Goal: Communication & Community: Answer question/provide support

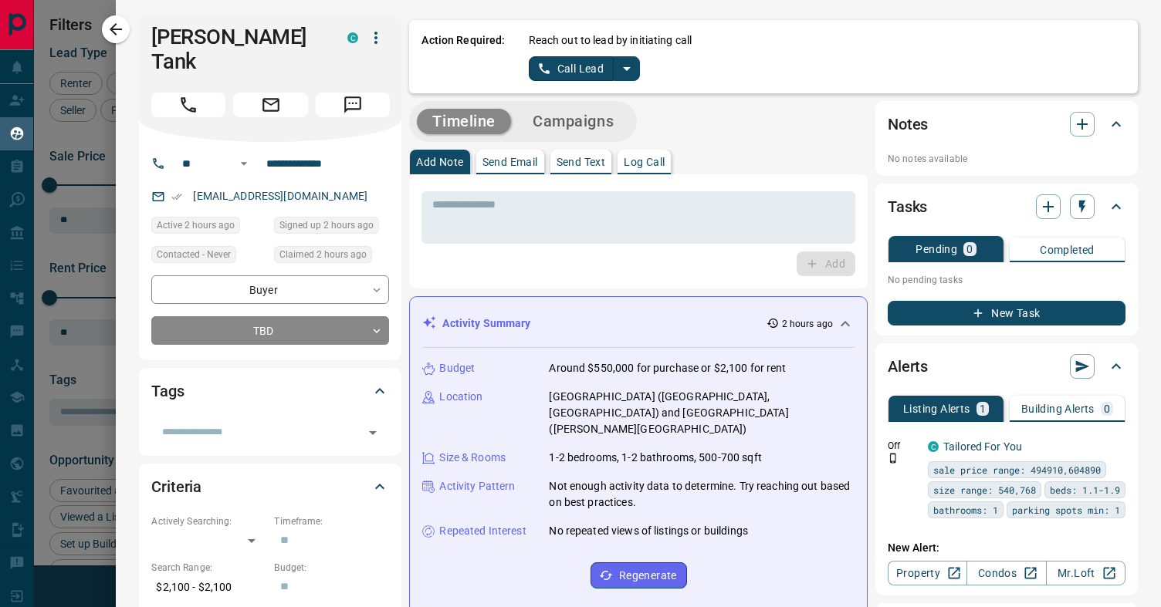
click at [529, 161] on p "Send Email" at bounding box center [510, 162] width 56 height 11
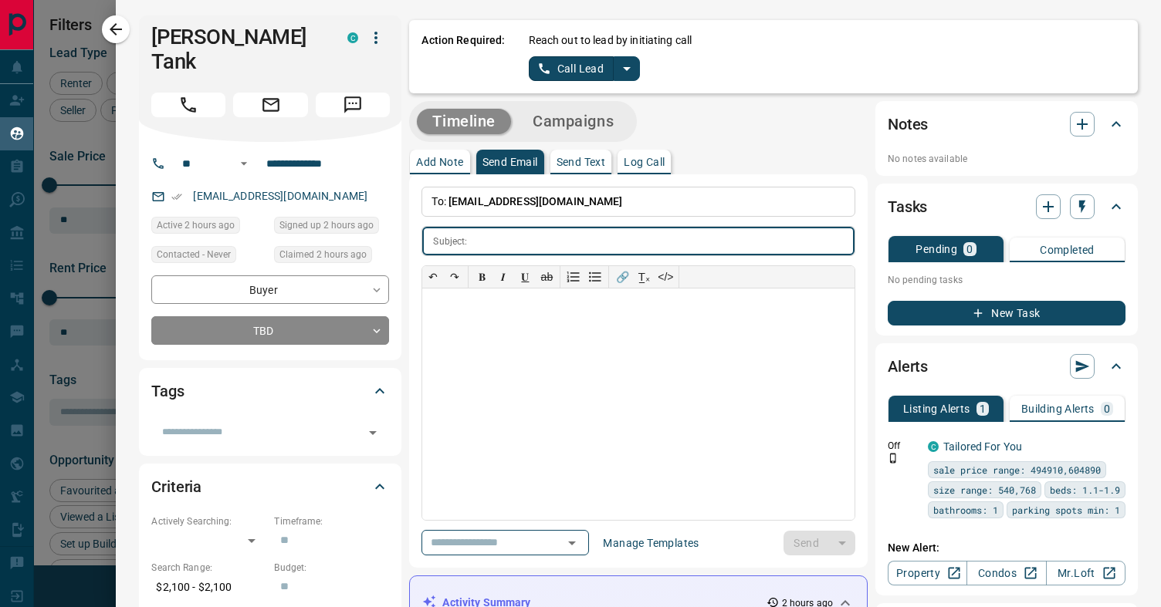
click at [501, 561] on div "**********" at bounding box center [638, 371] width 458 height 394
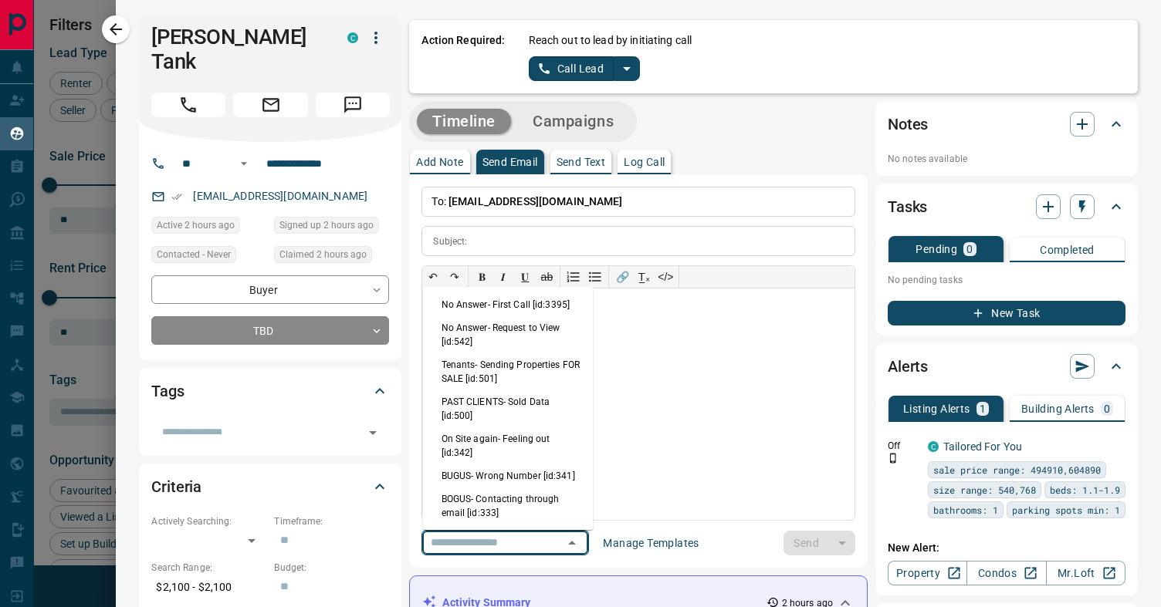
click at [511, 546] on input "text" at bounding box center [482, 542] width 117 height 19
click at [526, 307] on li "No Answer- First Call [id:3395]" at bounding box center [508, 304] width 171 height 23
type input "**********"
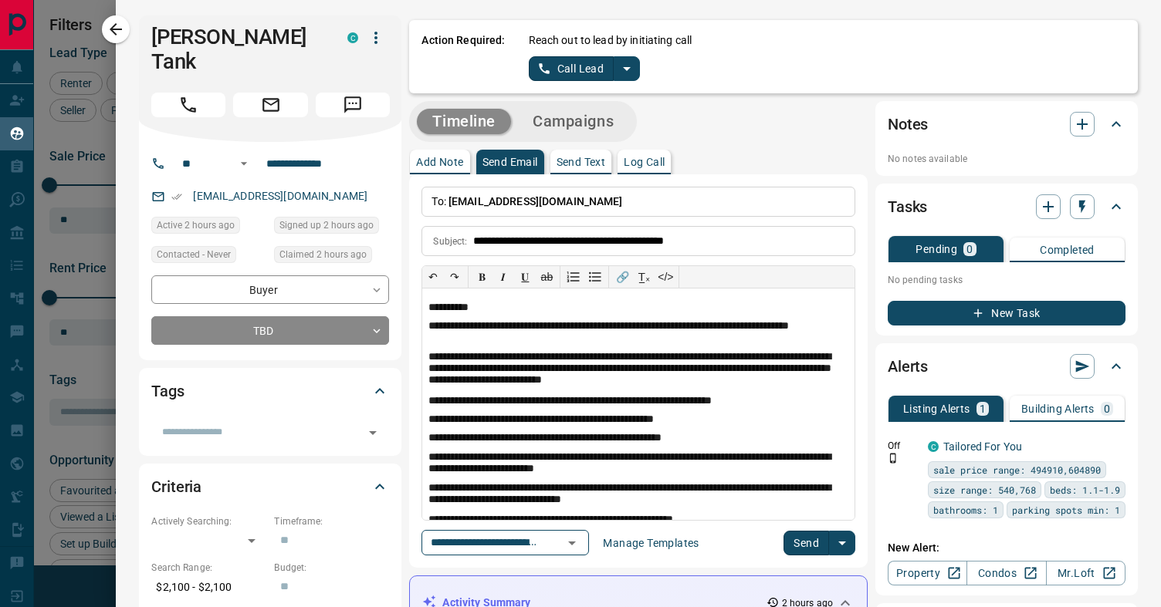
scroll to position [19, 0]
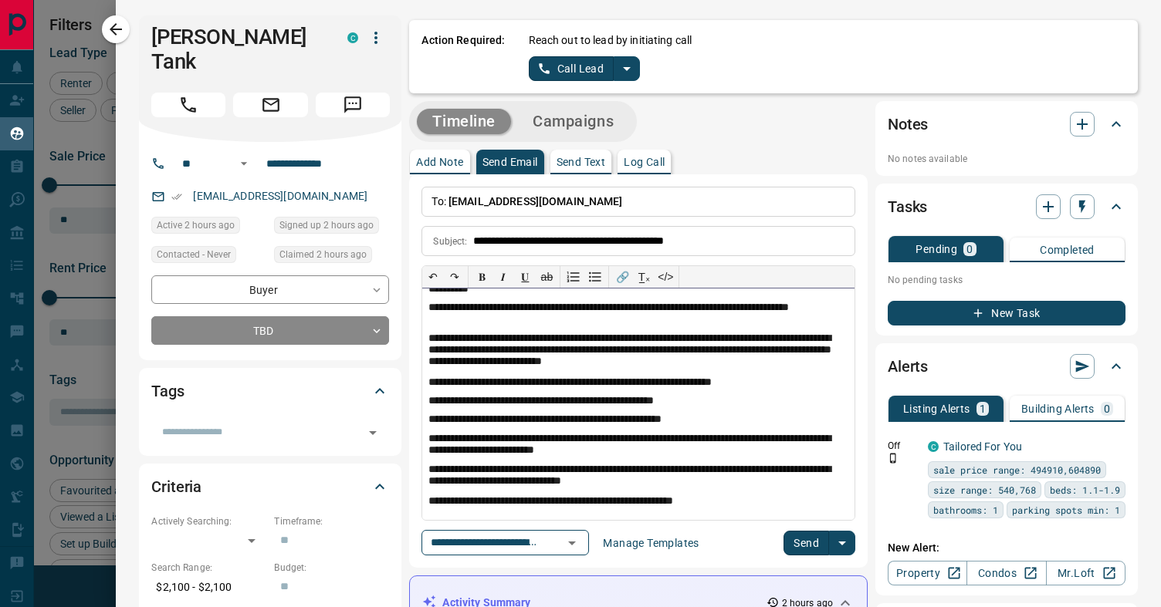
click at [727, 505] on p "**********" at bounding box center [638, 501] width 420 height 12
click at [620, 337] on p "**********" at bounding box center [638, 351] width 420 height 37
click at [716, 503] on p "**********" at bounding box center [638, 501] width 420 height 12
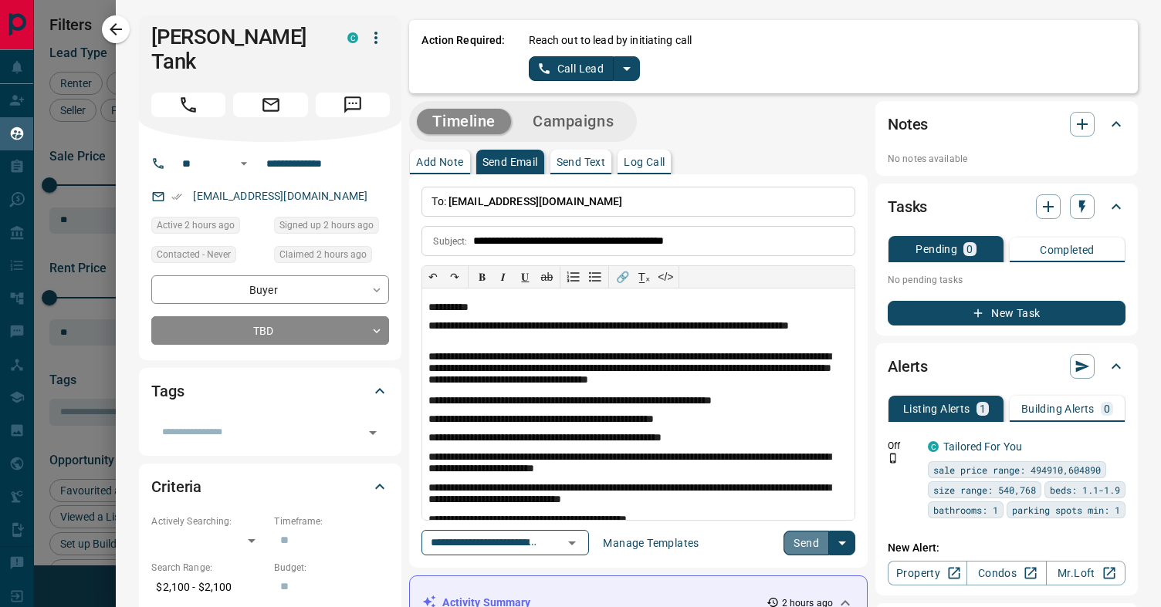
click at [815, 546] on button "Send" at bounding box center [806, 543] width 46 height 25
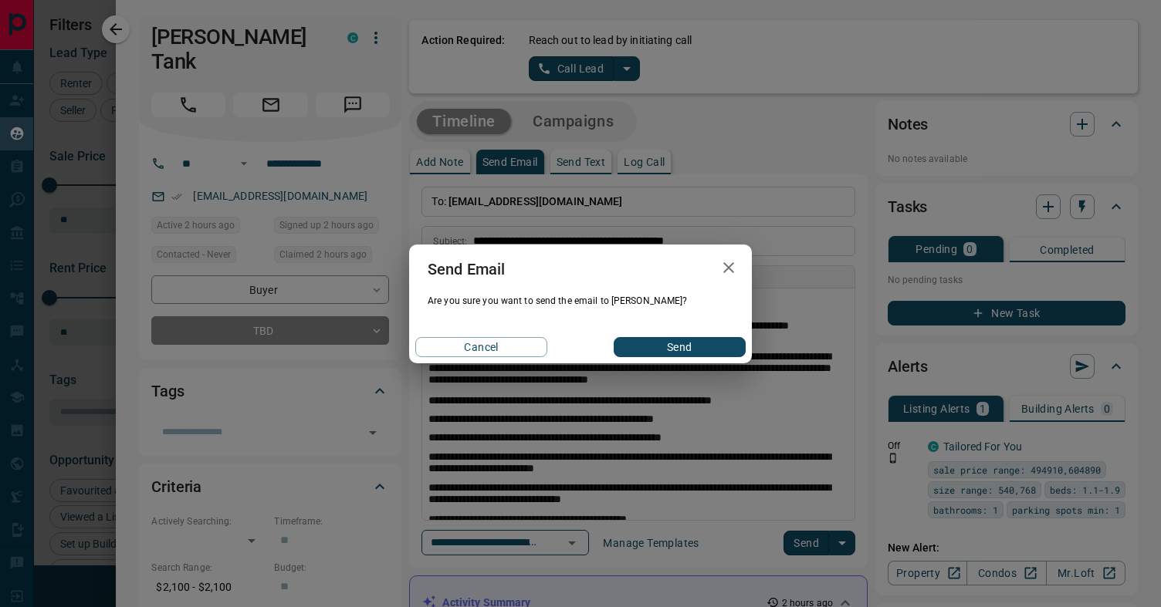
click at [668, 346] on button "Send" at bounding box center [679, 347] width 132 height 20
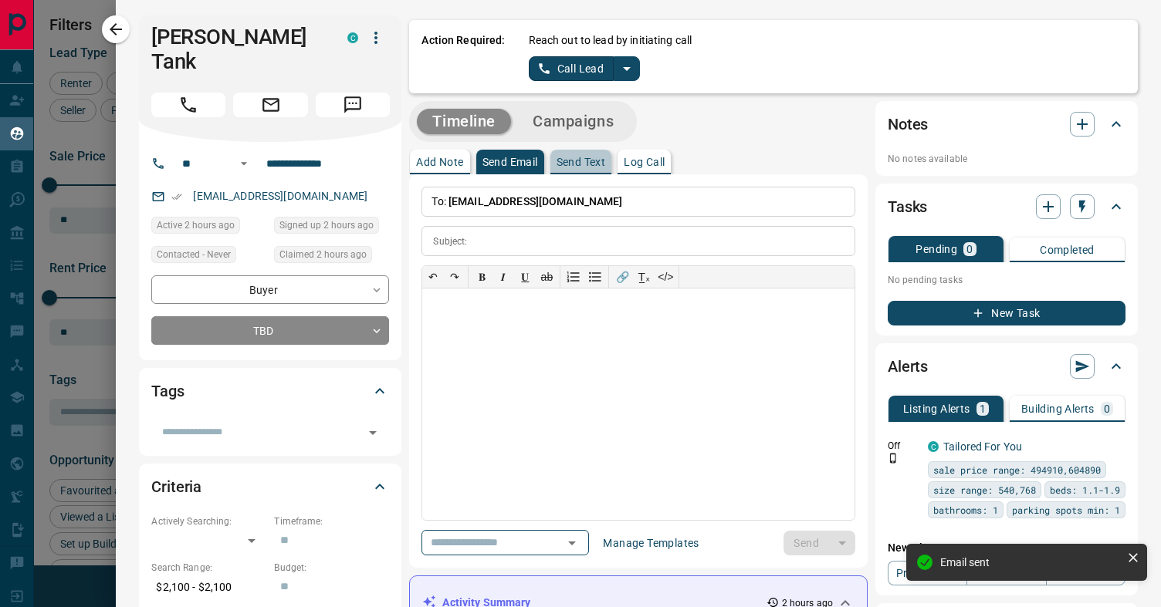
click at [588, 171] on button "Send Text" at bounding box center [581, 162] width 62 height 25
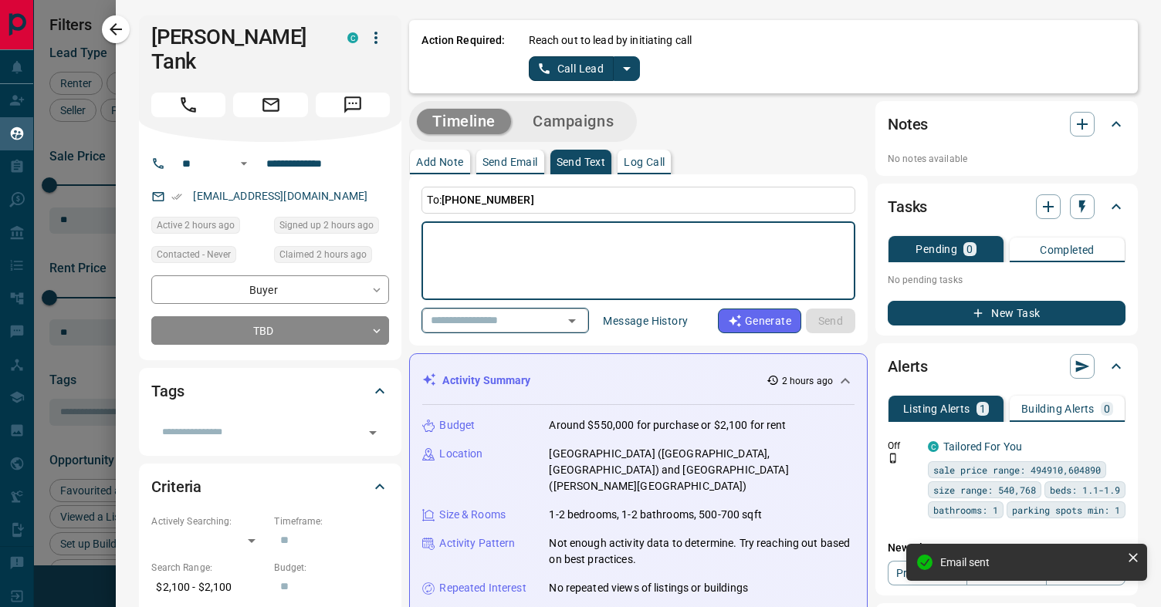
click at [555, 321] on div "​" at bounding box center [504, 320] width 167 height 25
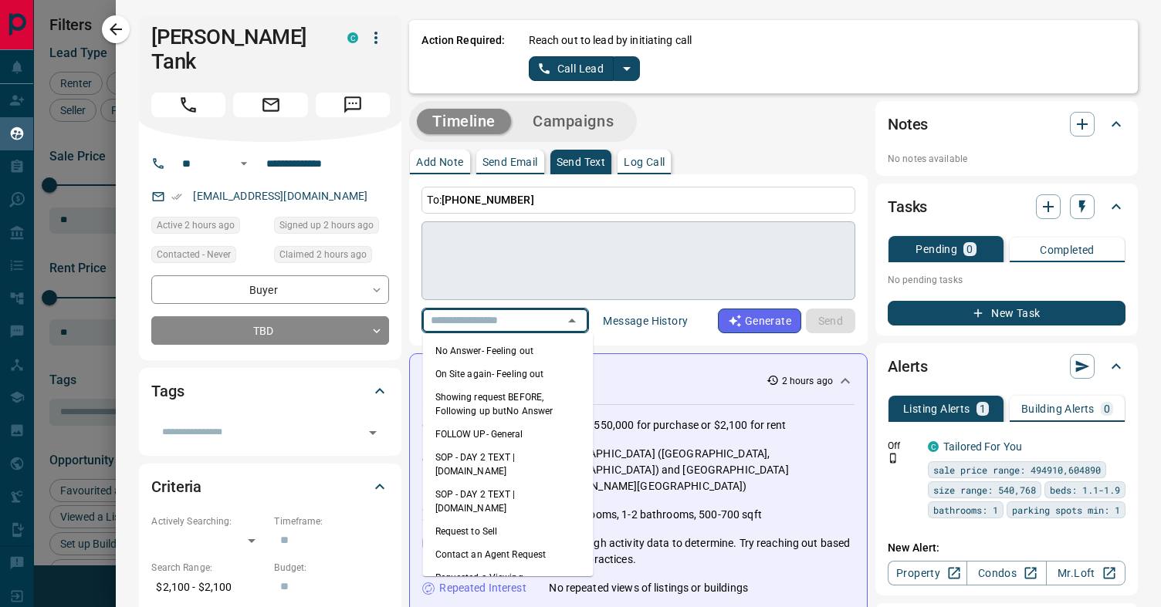
click at [538, 257] on textarea at bounding box center [638, 261] width 412 height 66
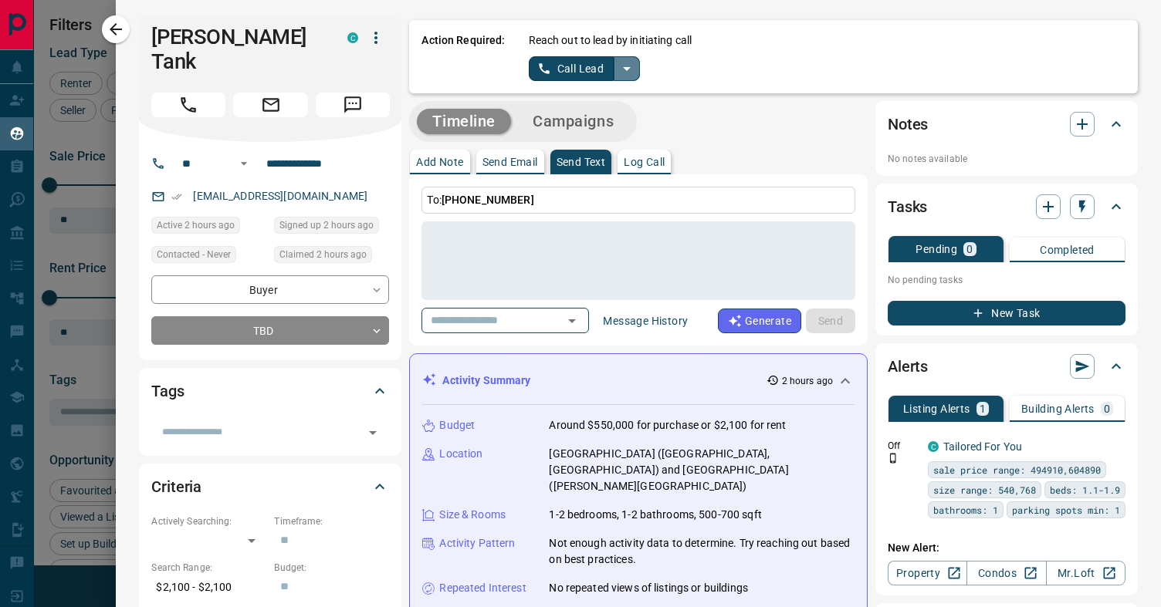
click at [624, 66] on icon "split button" at bounding box center [626, 68] width 19 height 19
click at [595, 122] on li "Log Manual Call" at bounding box center [583, 121] width 94 height 23
click at [596, 68] on button "Log Manual Call" at bounding box center [580, 68] width 102 height 25
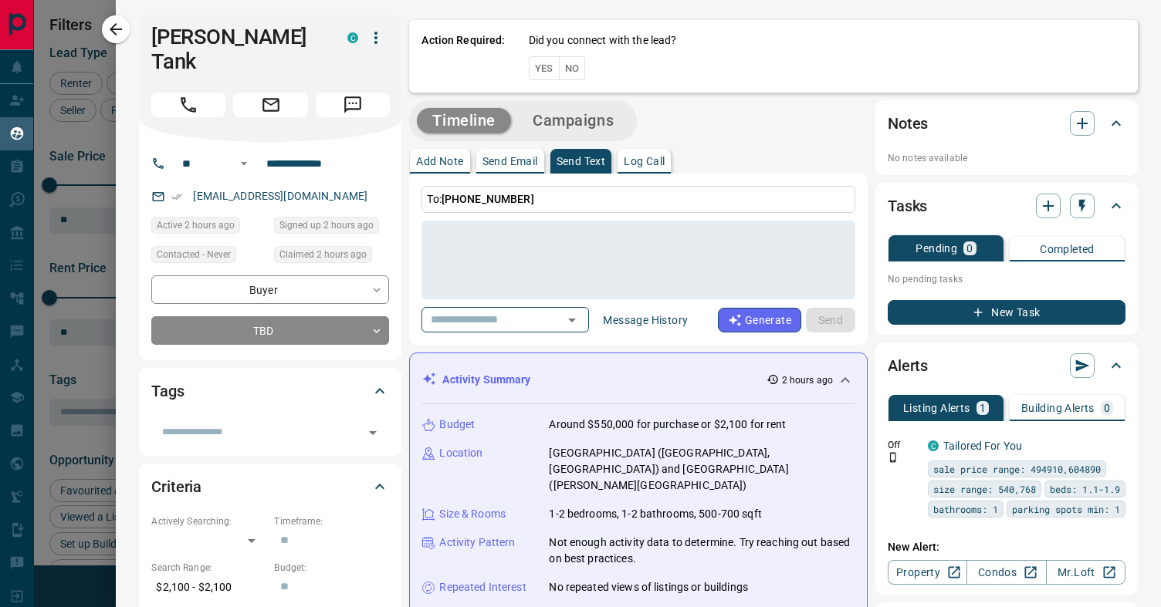
click at [576, 69] on button "No" at bounding box center [572, 68] width 27 height 24
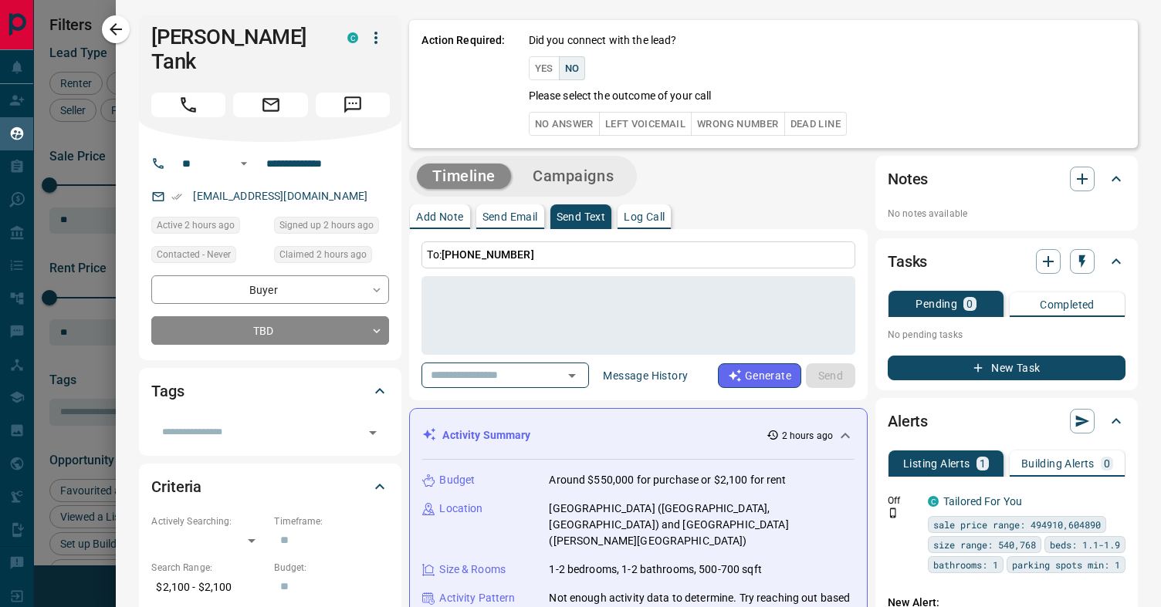
click at [546, 68] on button "Yes" at bounding box center [544, 68] width 31 height 24
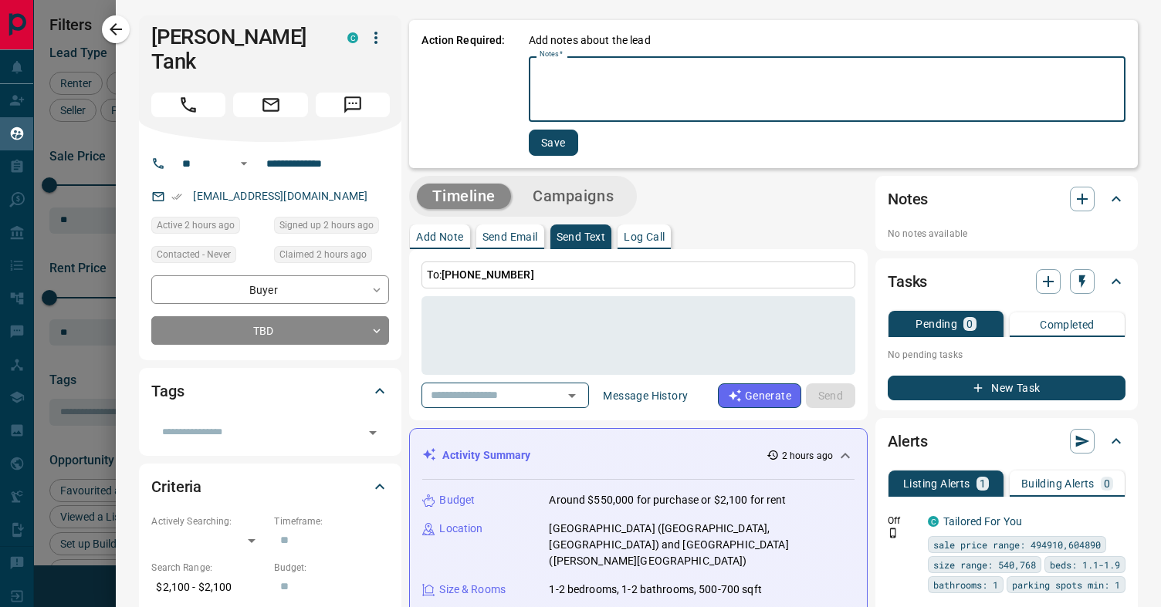
drag, startPoint x: 576, startPoint y: 68, endPoint x: 404, endPoint y: 69, distance: 172.1
type textarea "**********"
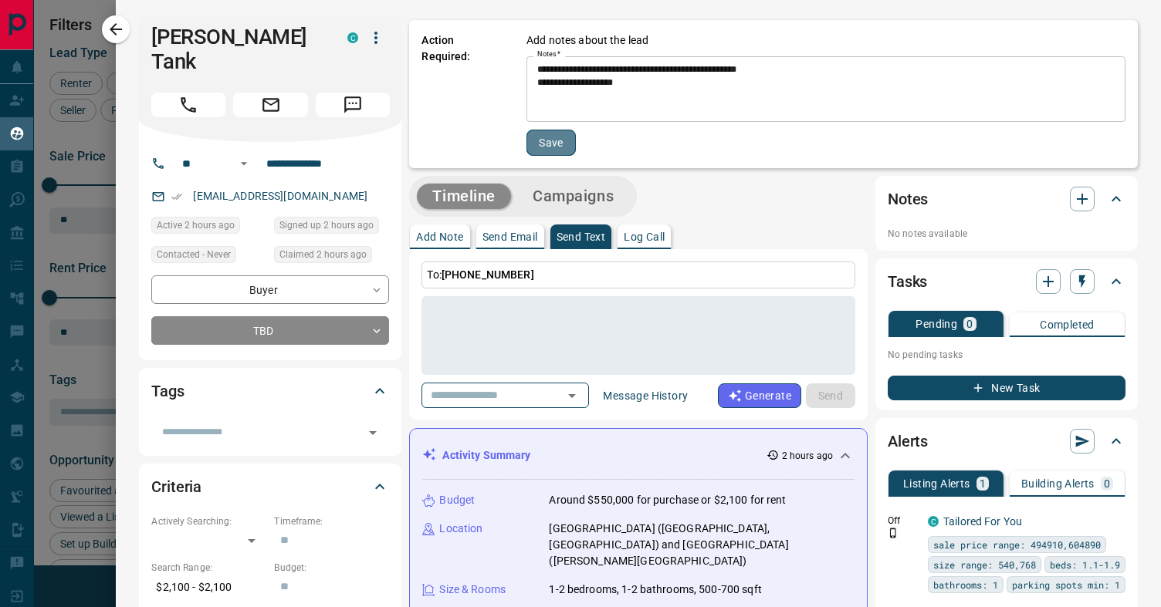
click at [552, 148] on button "Save" at bounding box center [550, 143] width 49 height 26
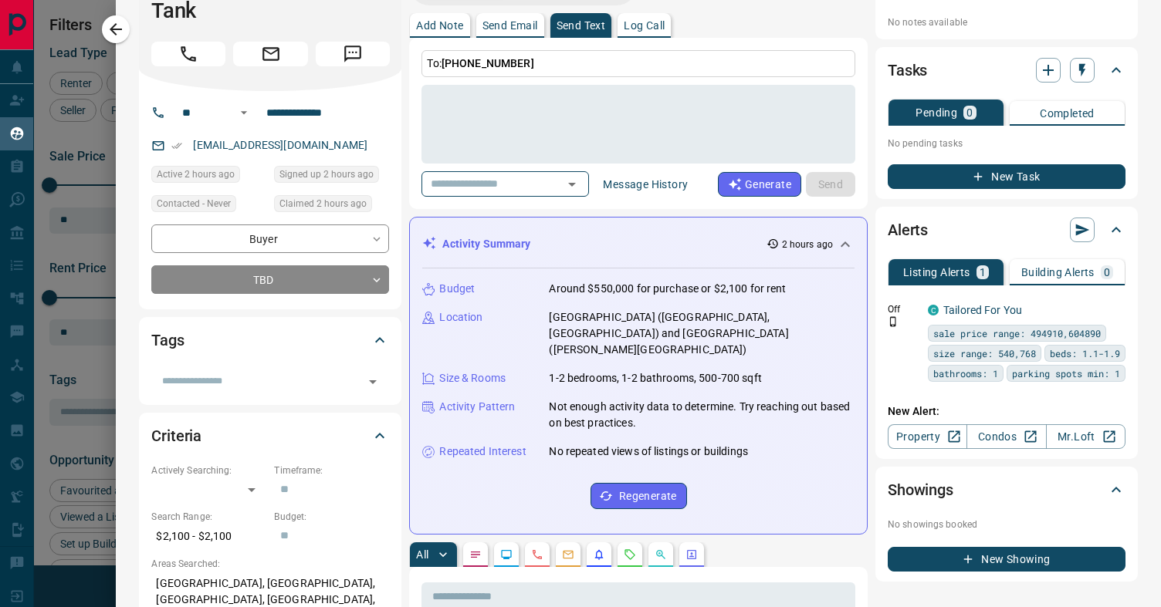
scroll to position [69, 0]
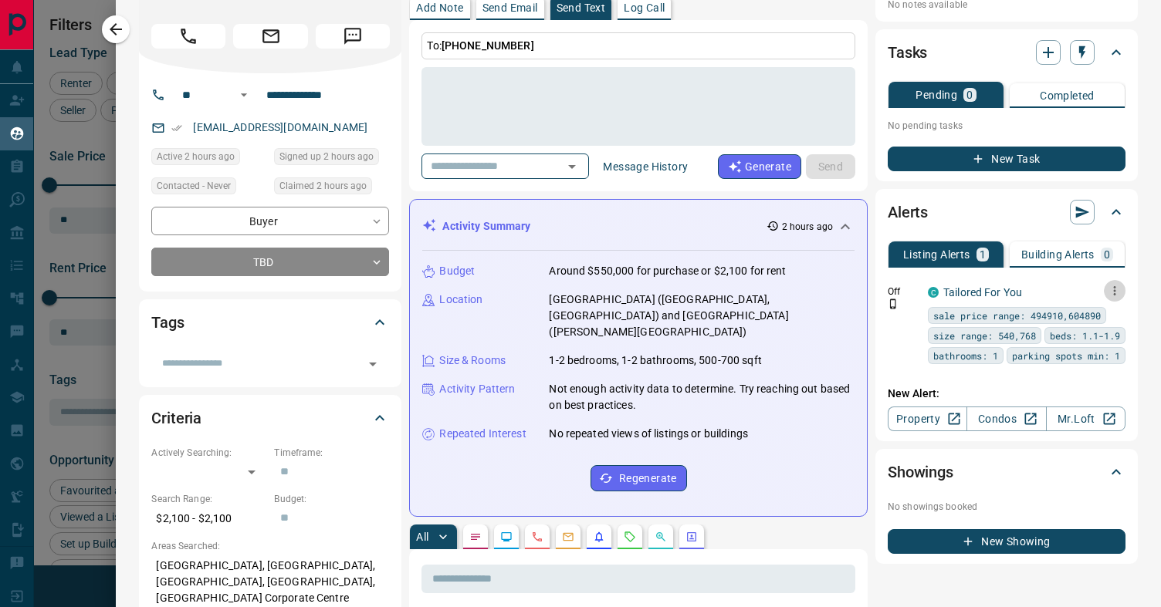
click at [1117, 288] on icon "button" at bounding box center [1114, 291] width 14 height 14
click at [1097, 337] on link "Edit" at bounding box center [1086, 344] width 34 height 15
click at [989, 198] on div at bounding box center [580, 303] width 1161 height 607
click at [987, 157] on button "New Task" at bounding box center [1006, 159] width 238 height 25
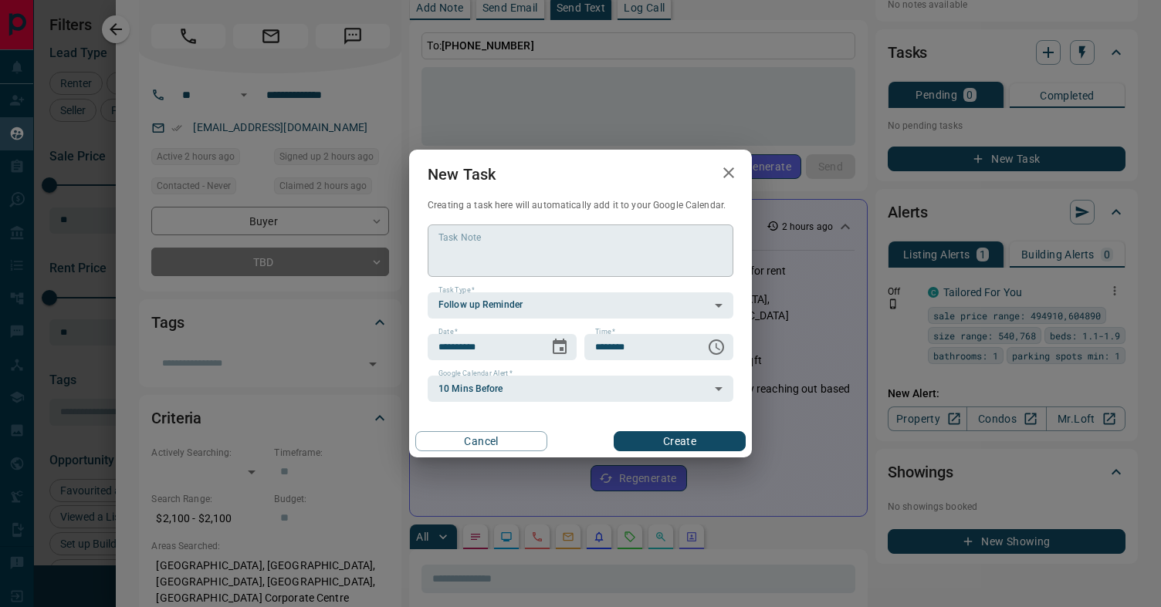
drag, startPoint x: 429, startPoint y: 235, endPoint x: 460, endPoint y: 238, distance: 31.0
click at [430, 235] on div "* Task Note" at bounding box center [581, 251] width 306 height 52
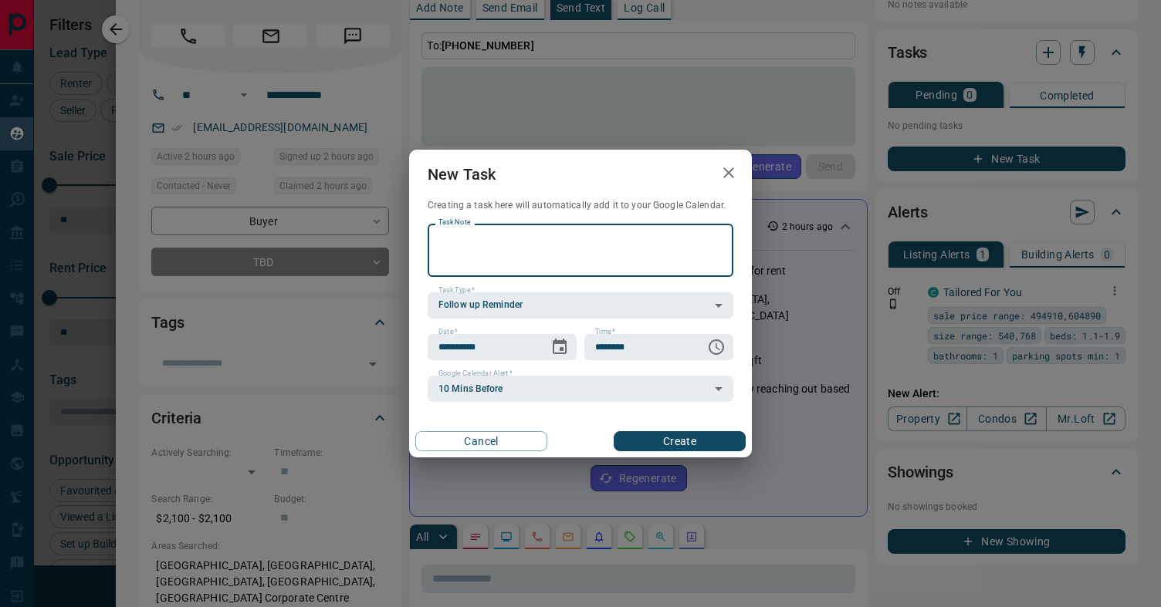
click at [460, 238] on textarea "Task Note" at bounding box center [580, 250] width 284 height 39
type textarea "**********"
click at [558, 343] on icon "Choose date, selected date is Sep 13, 2025" at bounding box center [560, 346] width 14 height 15
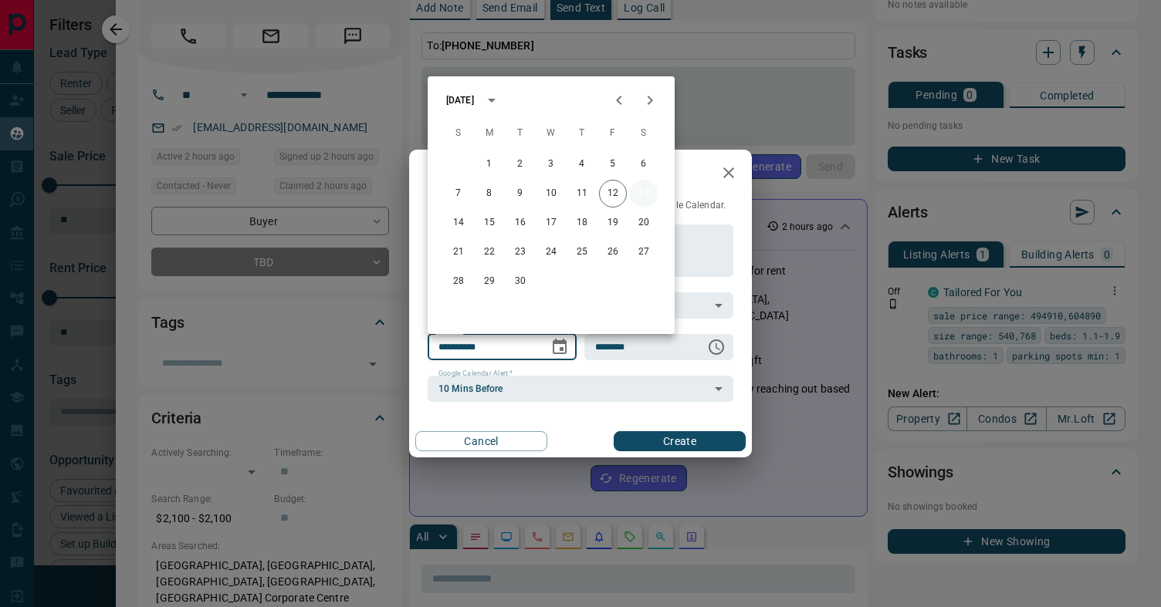
click at [647, 194] on button "13" at bounding box center [644, 194] width 28 height 28
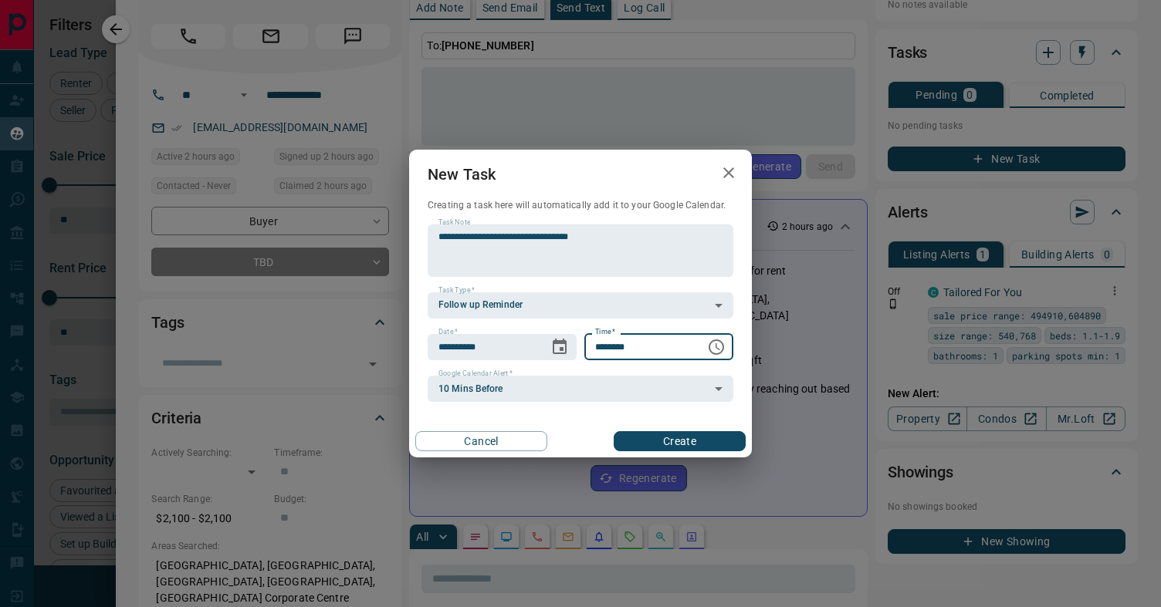
click at [597, 350] on input "********" at bounding box center [639, 347] width 110 height 26
click at [627, 347] on input "********" at bounding box center [639, 347] width 110 height 26
type input "********"
click at [683, 448] on button "Create" at bounding box center [679, 441] width 132 height 20
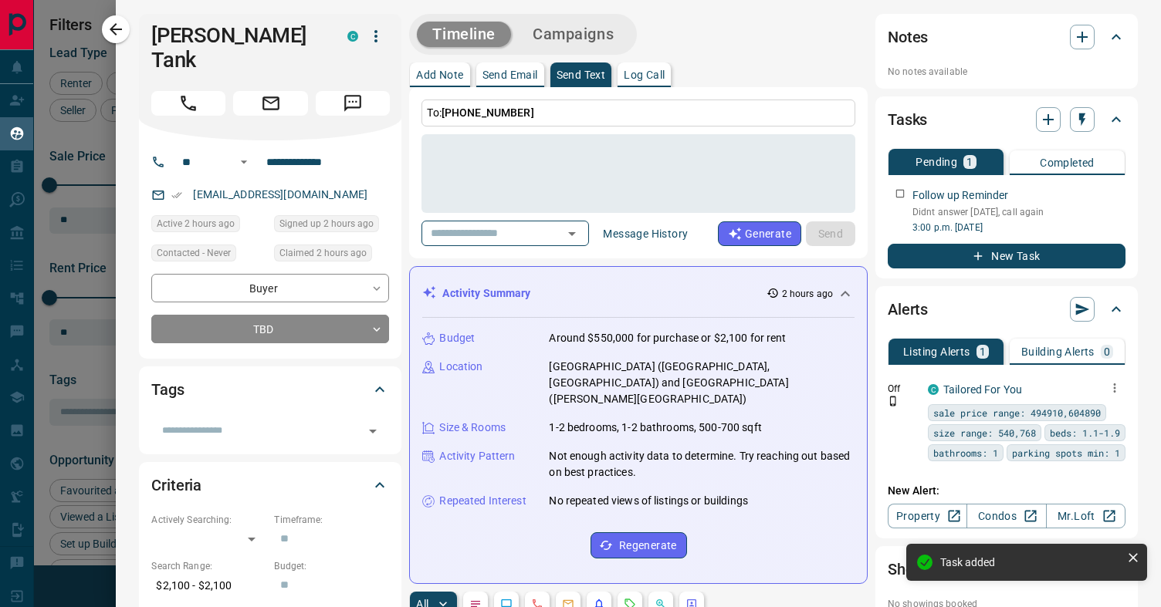
scroll to position [0, 0]
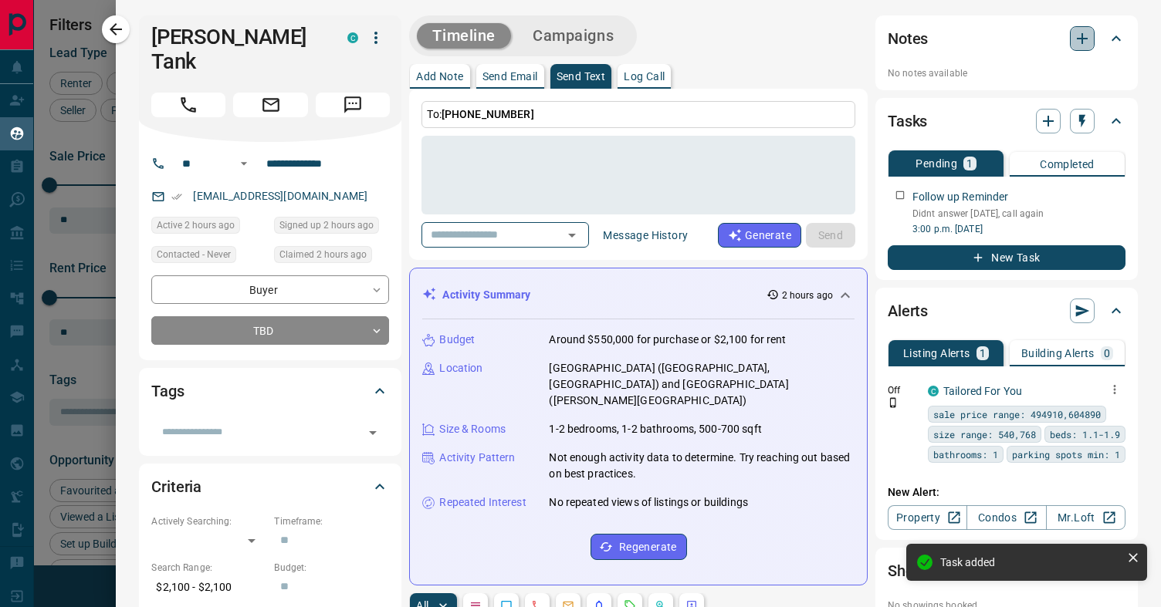
click at [1076, 35] on icon "button" at bounding box center [1082, 38] width 19 height 19
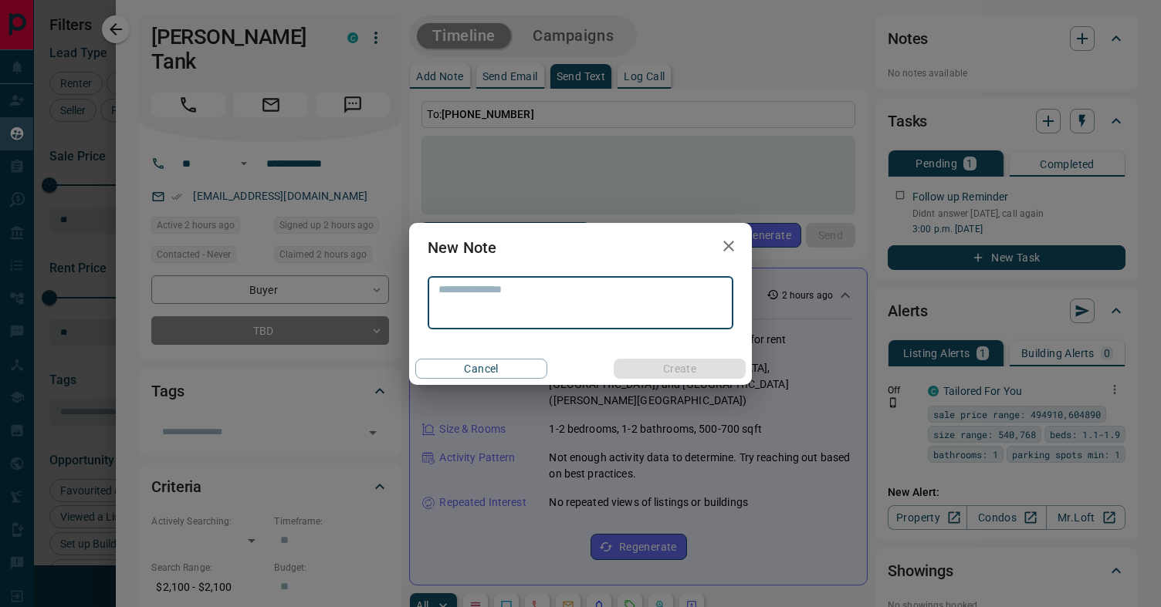
click at [580, 289] on textarea at bounding box center [580, 302] width 284 height 39
type textarea "**********"
click at [684, 369] on button "Create" at bounding box center [679, 369] width 132 height 20
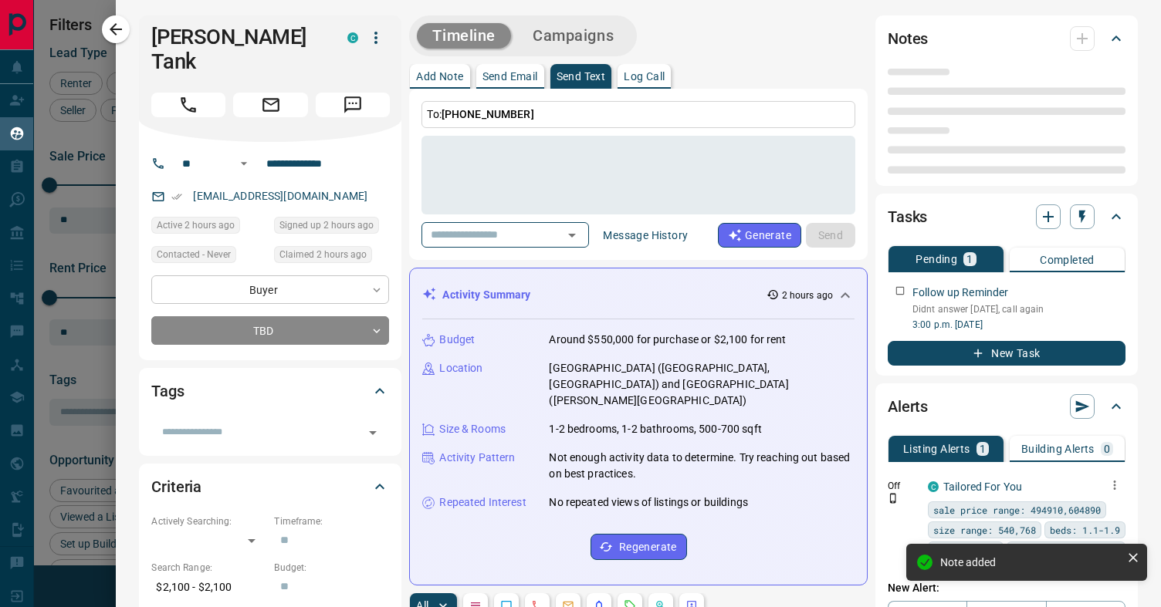
click at [286, 256] on body "Lead Transfers Claim Leads My Leads Tasks Opportunities Deals Campaigns Automat…" at bounding box center [580, 294] width 1161 height 588
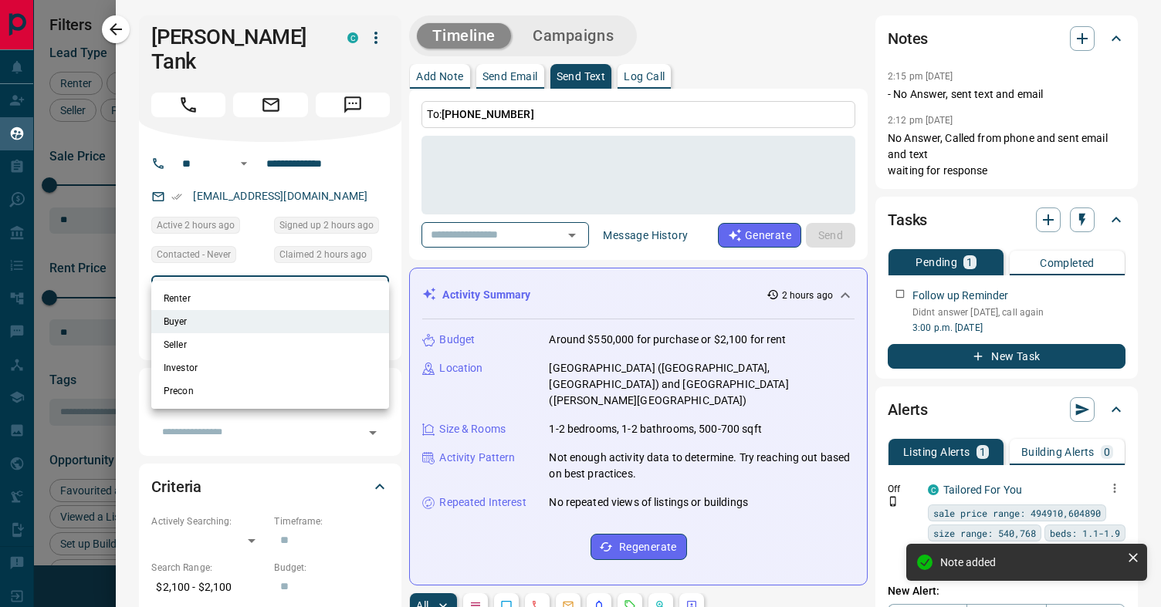
click at [251, 270] on div at bounding box center [580, 303] width 1161 height 607
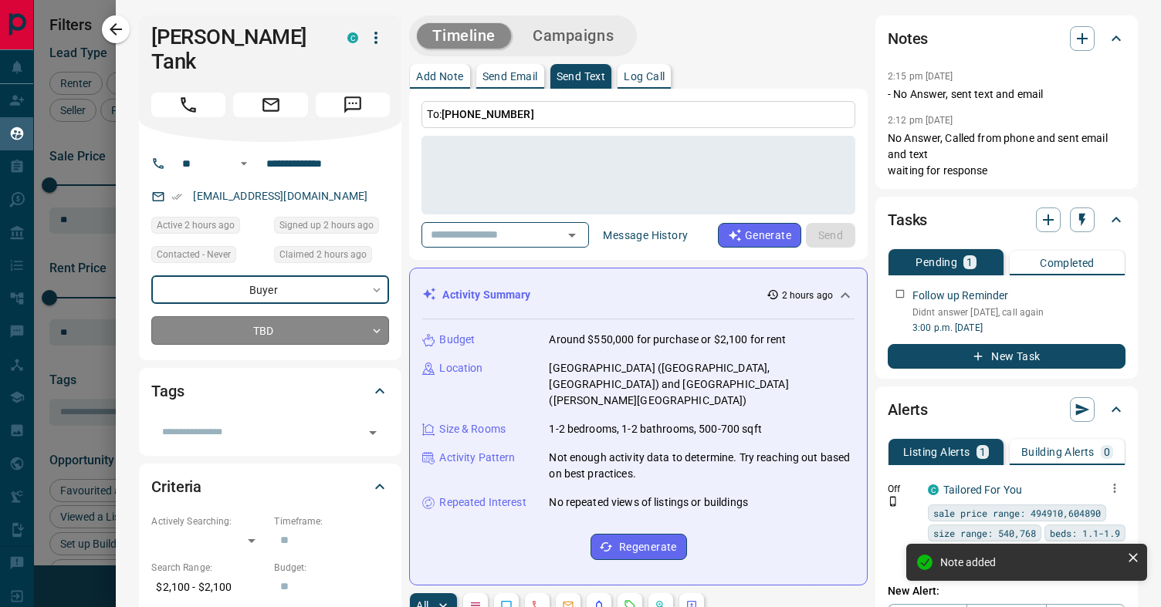
click at [276, 299] on body "Lead Transfers Claim Leads My Leads Tasks Opportunities Deals Campaigns Automat…" at bounding box center [580, 294] width 1161 height 588
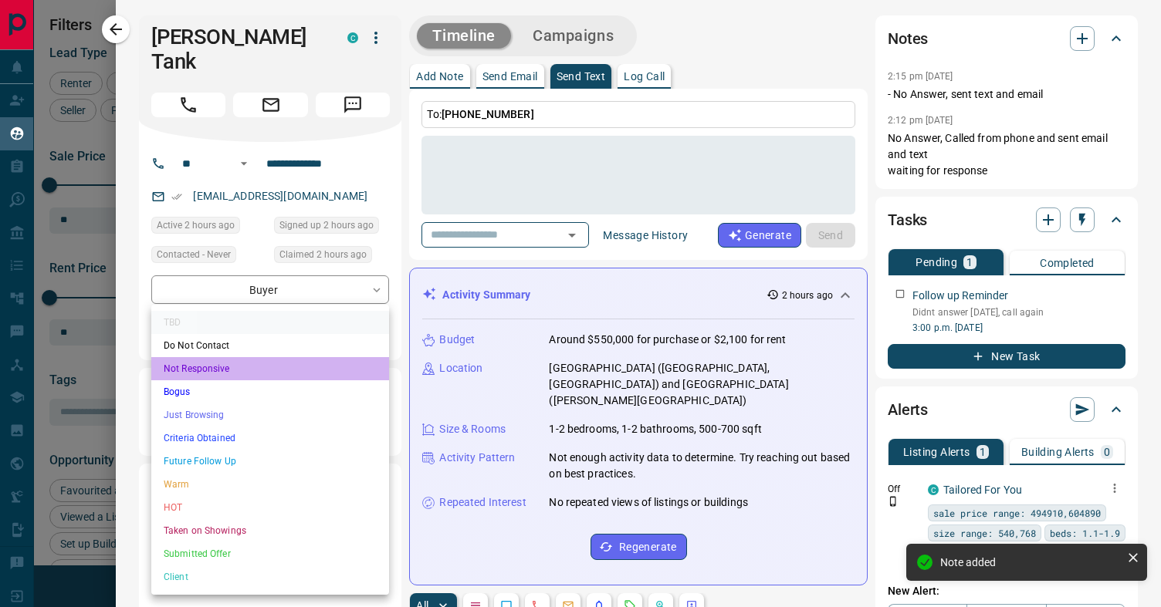
click at [231, 366] on li "Not Responsive" at bounding box center [270, 368] width 238 height 23
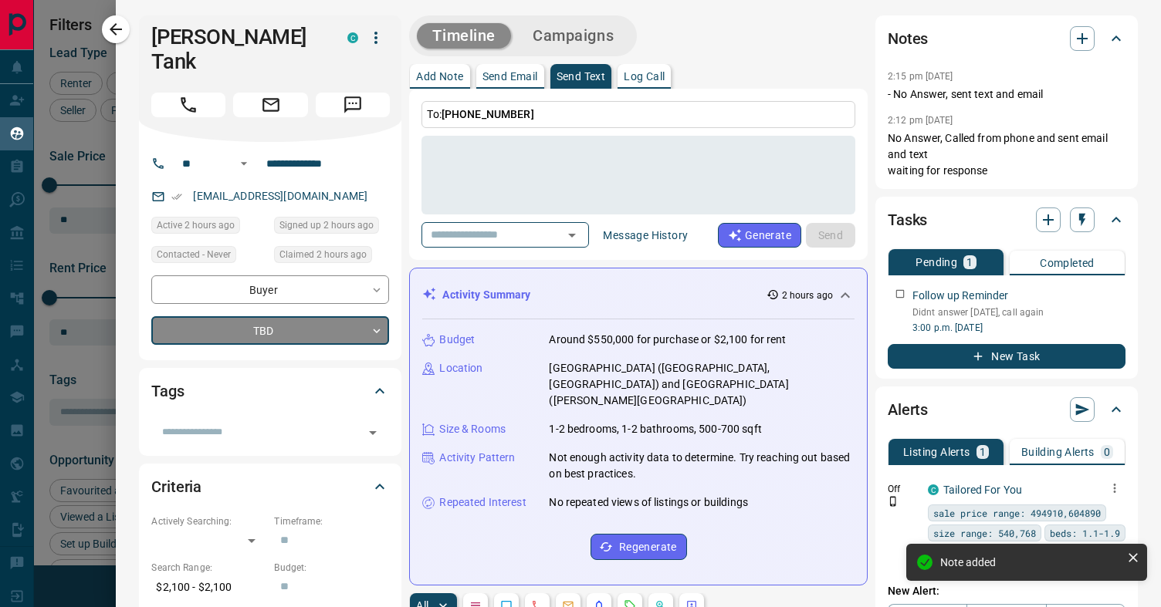
type input "*"
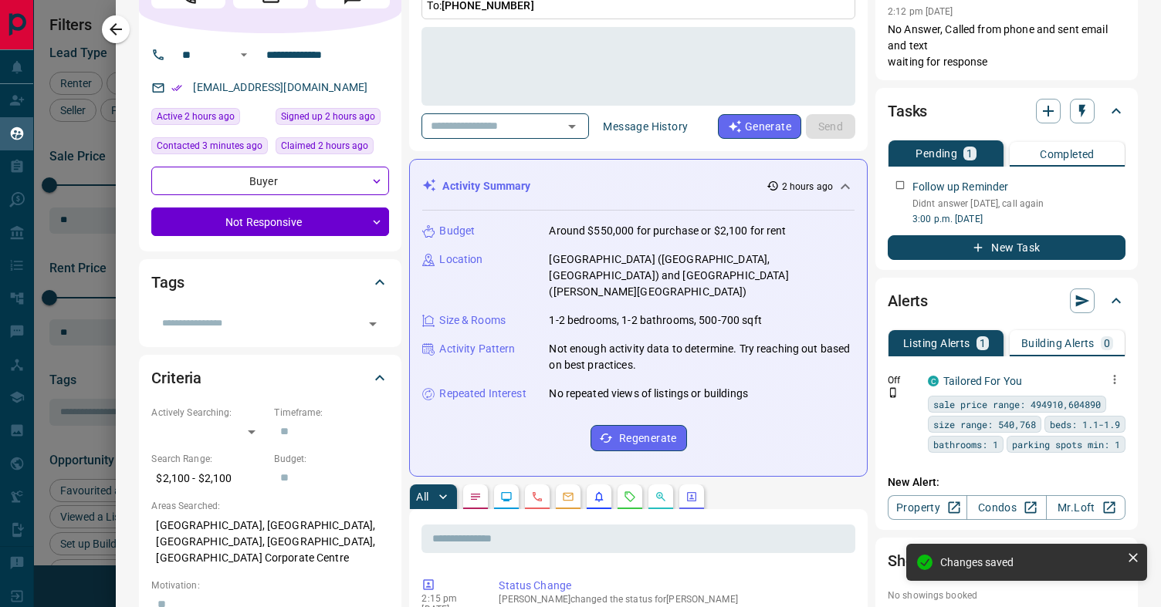
scroll to position [111, 0]
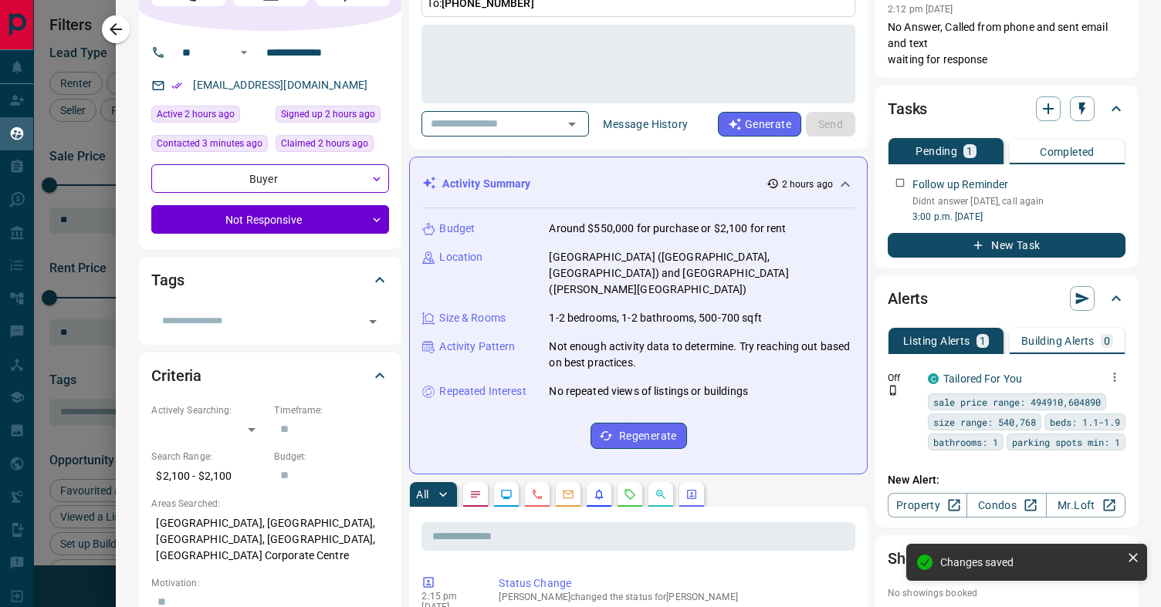
click at [1115, 380] on icon "button" at bounding box center [1114, 377] width 14 height 14
click at [1098, 458] on li "Delete" at bounding box center [1090, 456] width 68 height 25
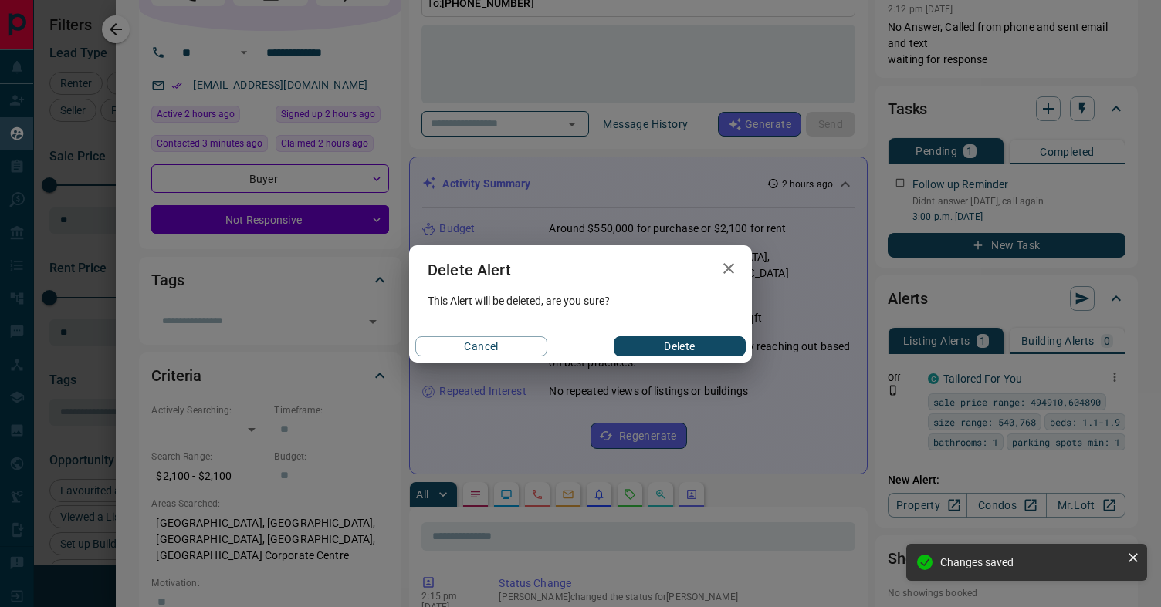
click at [709, 350] on button "Delete" at bounding box center [679, 346] width 132 height 20
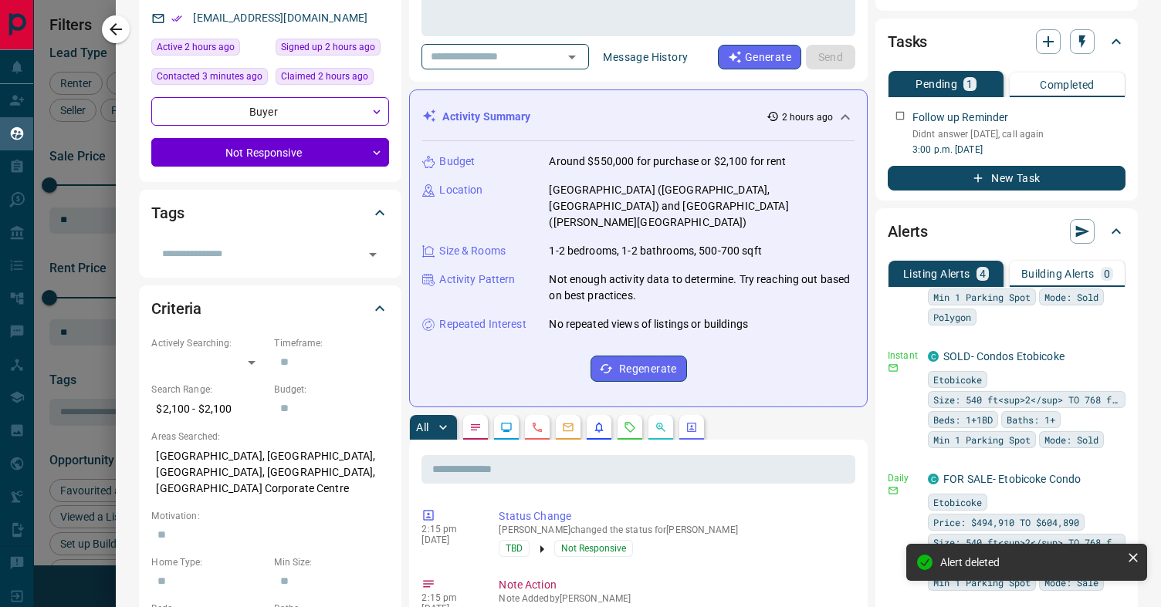
scroll to position [0, 0]
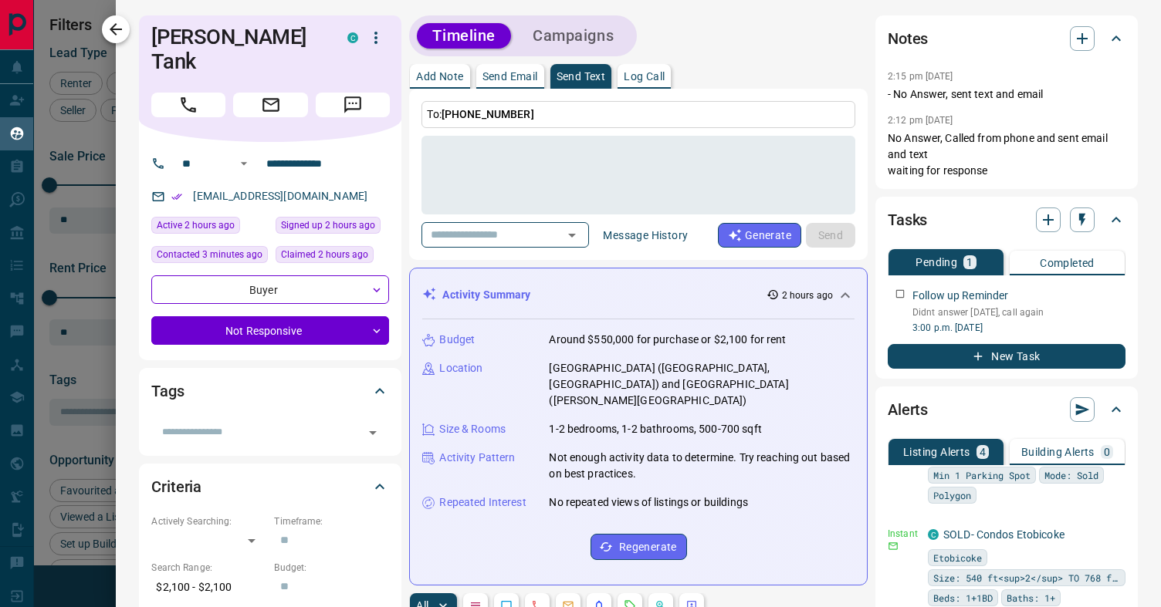
click at [104, 25] on button "button" at bounding box center [116, 29] width 28 height 28
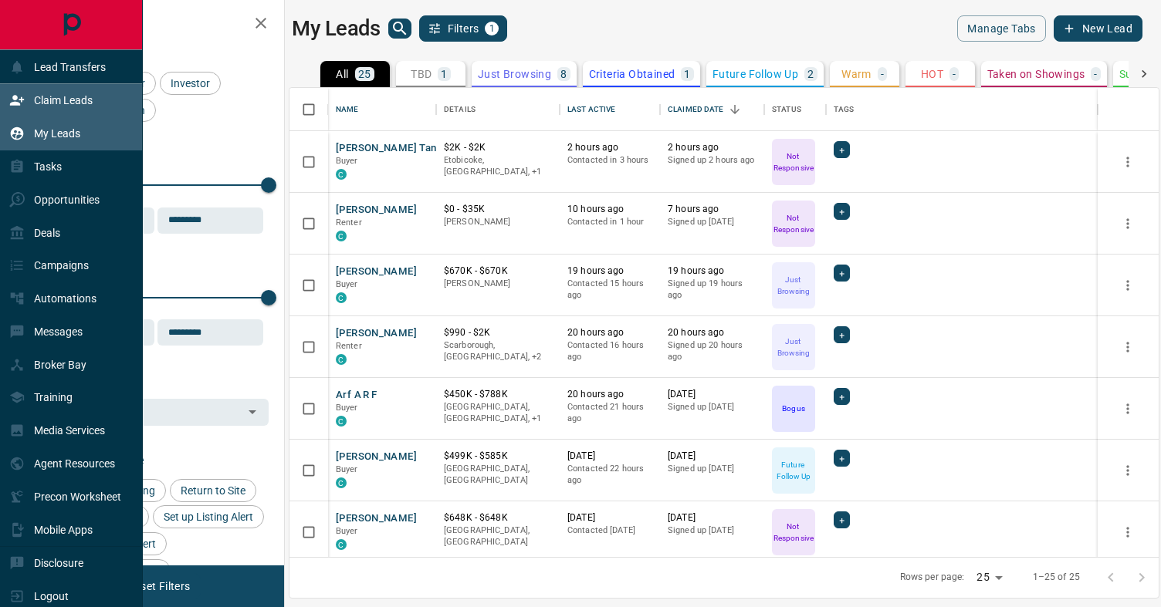
click at [19, 106] on icon at bounding box center [16, 100] width 15 height 15
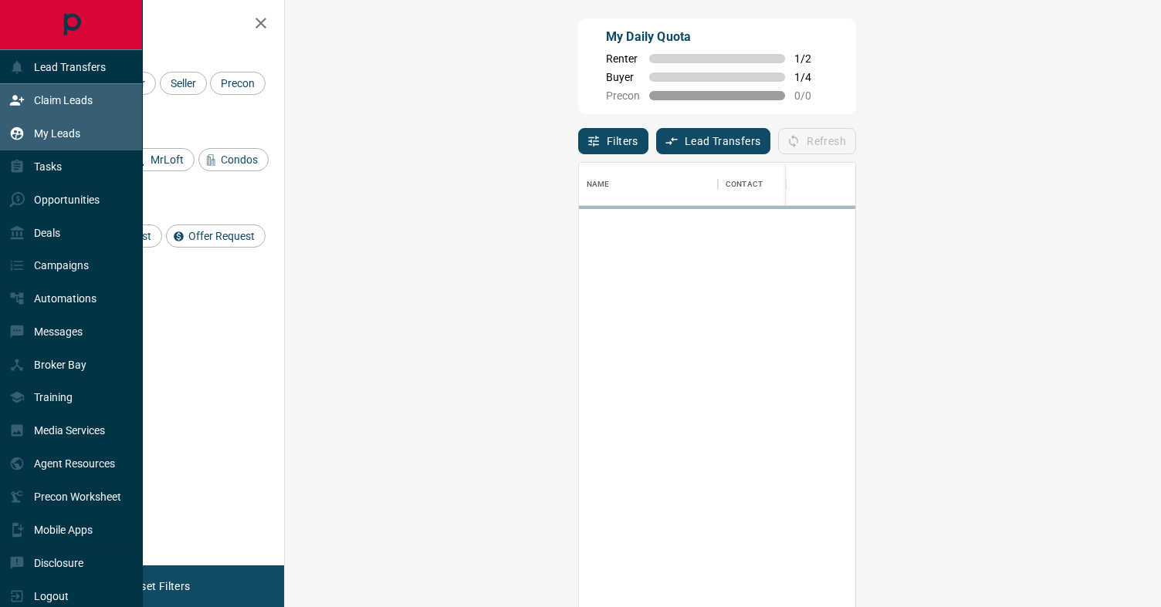
scroll to position [461, 843]
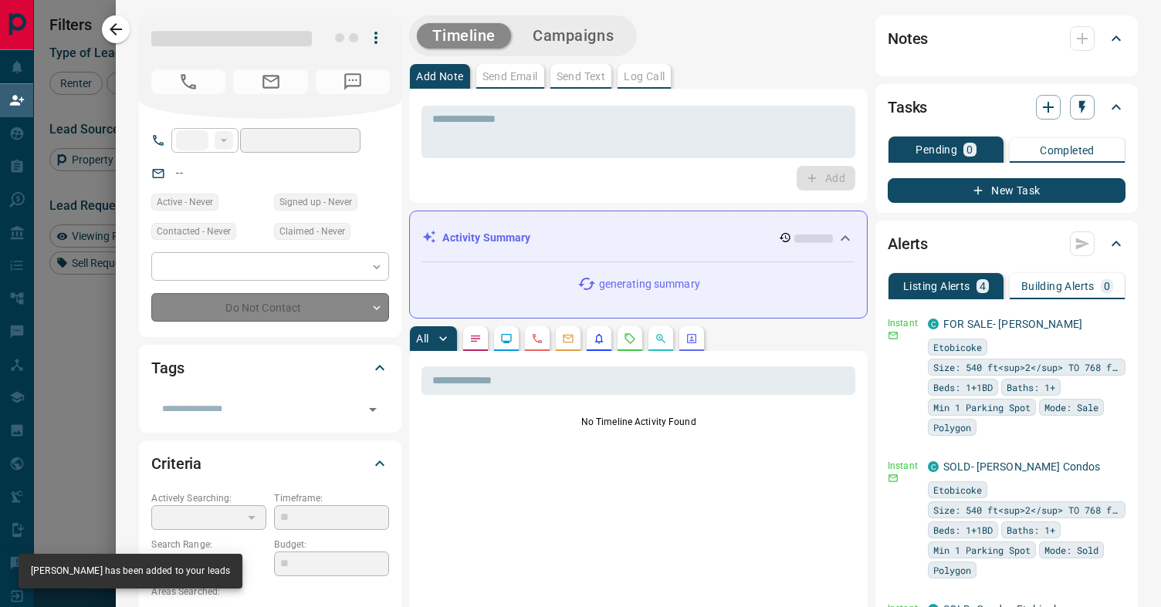
type input "**"
type input "**********"
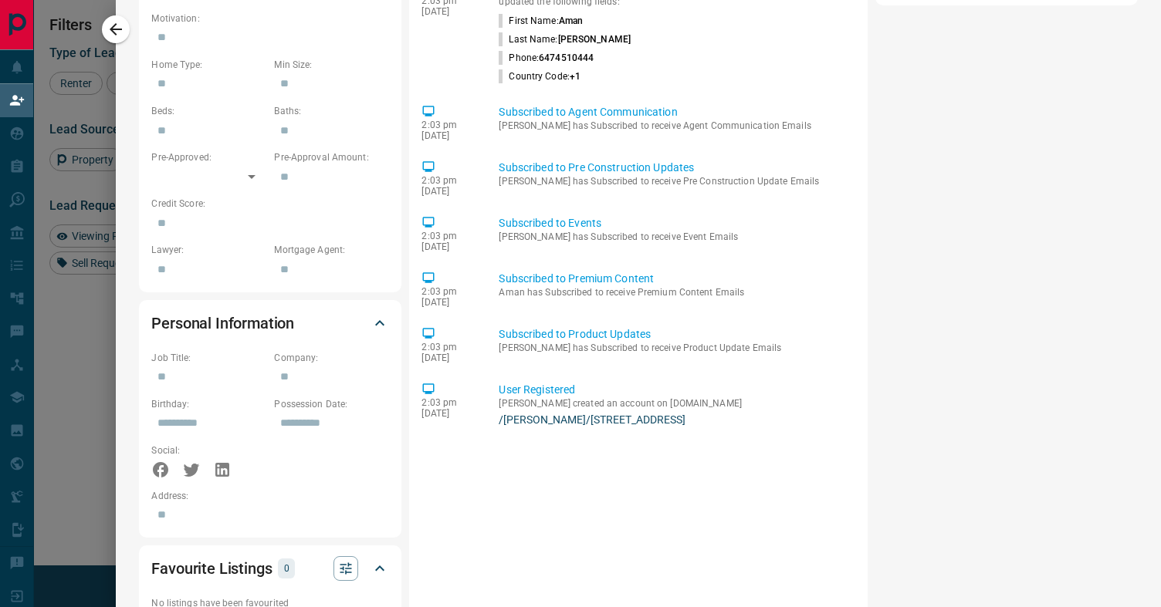
scroll to position [866, 0]
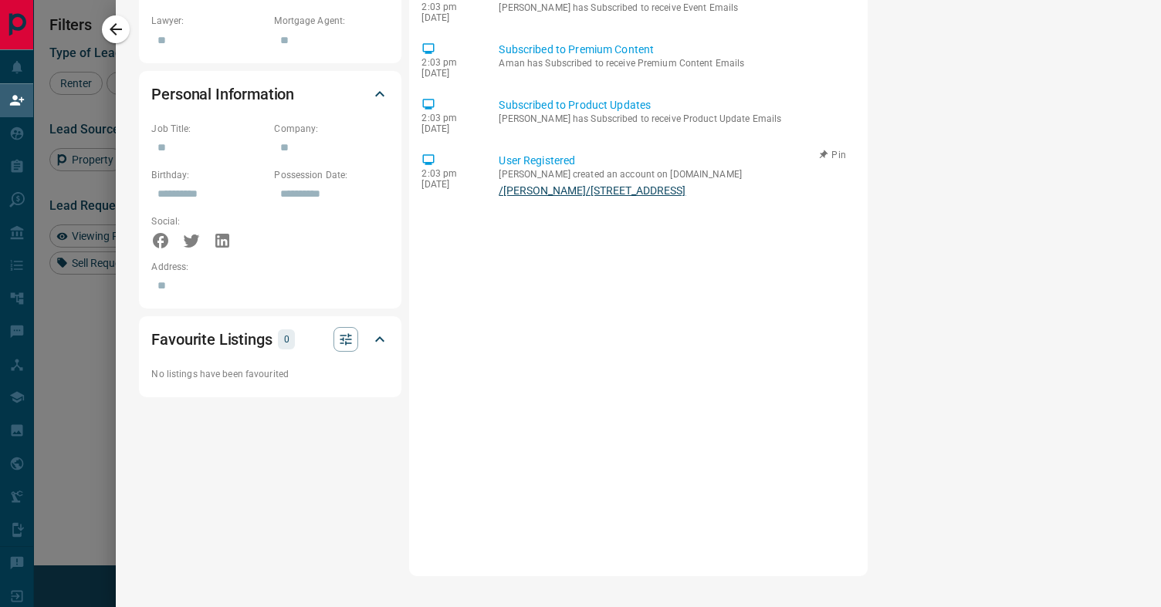
click at [618, 186] on link "/[PERSON_NAME]/[STREET_ADDRESS]" at bounding box center [674, 190] width 350 height 12
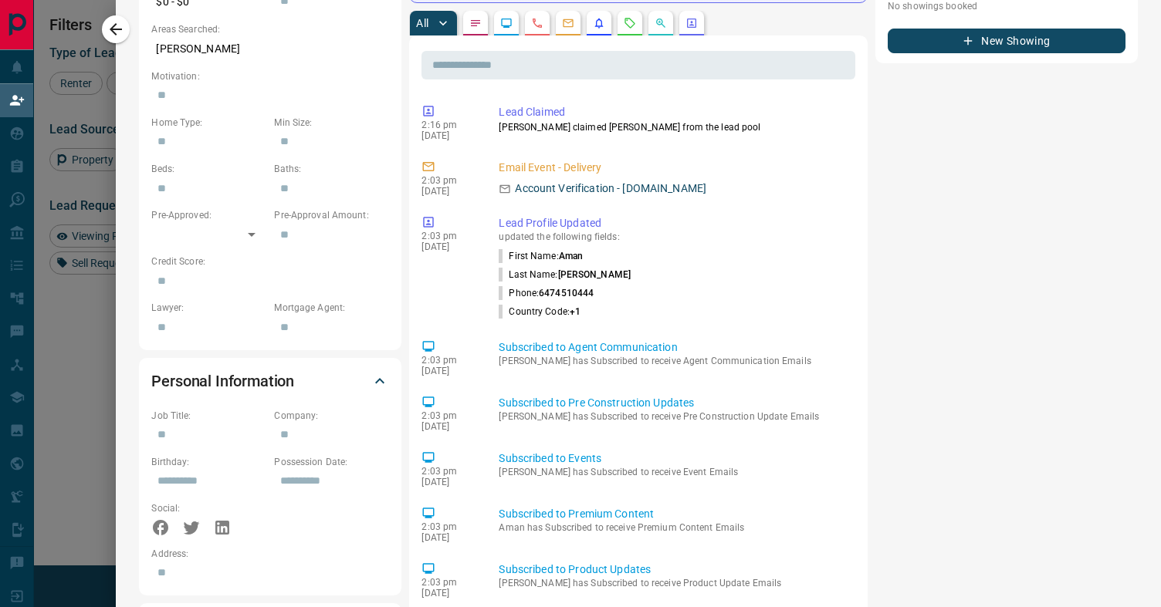
scroll to position [0, 0]
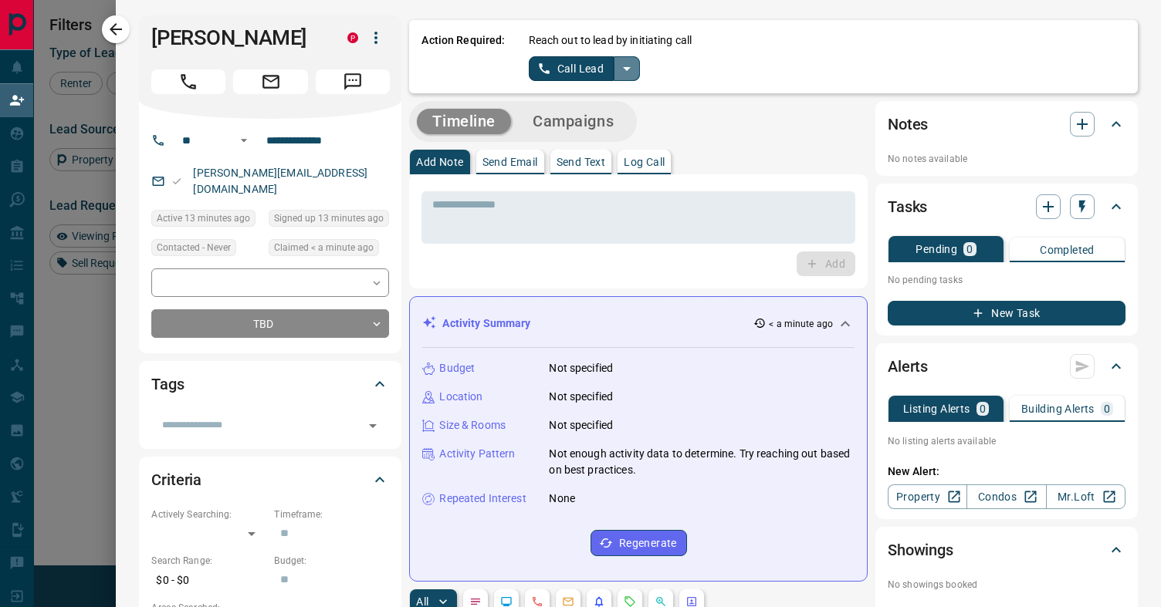
click at [620, 67] on icon "split button" at bounding box center [626, 68] width 19 height 19
click at [583, 122] on li "Log Manual Call" at bounding box center [583, 121] width 94 height 23
click at [573, 64] on button "Log Manual Call" at bounding box center [580, 68] width 102 height 25
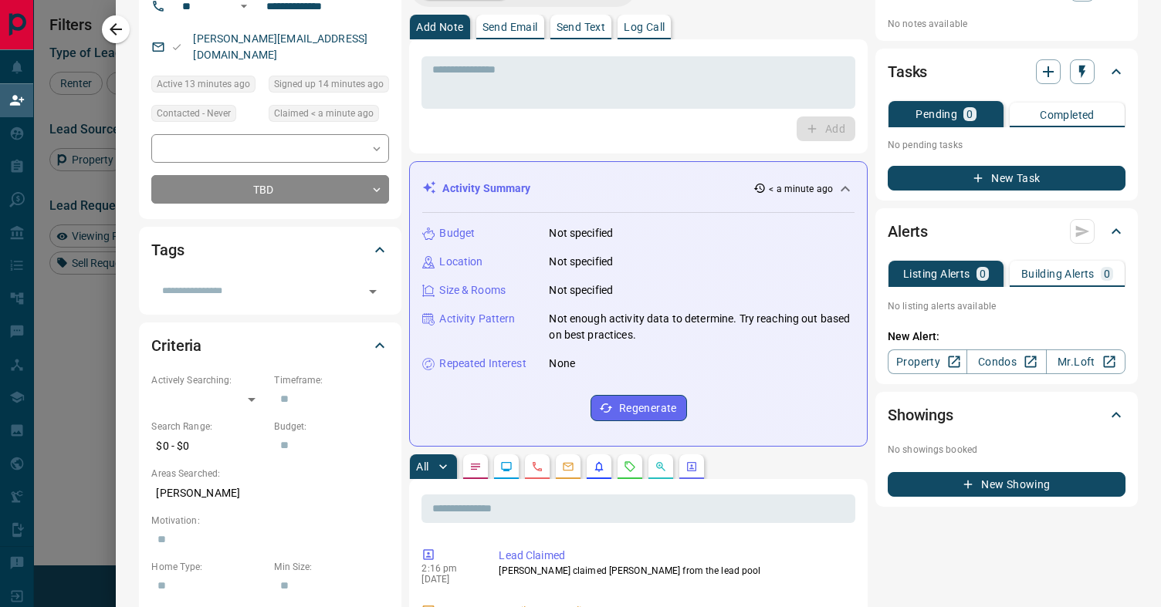
scroll to position [153, 0]
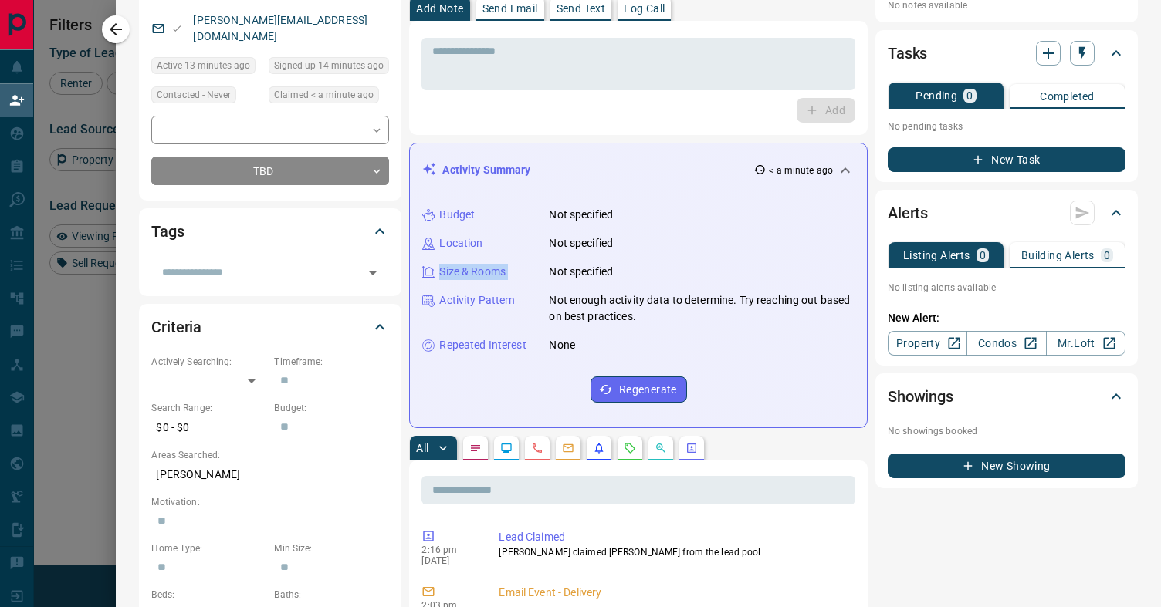
drag, startPoint x: 572, startPoint y: 252, endPoint x: 698, endPoint y: 262, distance: 126.2
click at [695, 262] on div "Budget Not specified Location Not specified Size & Rooms Not specified Activity…" at bounding box center [638, 304] width 432 height 221
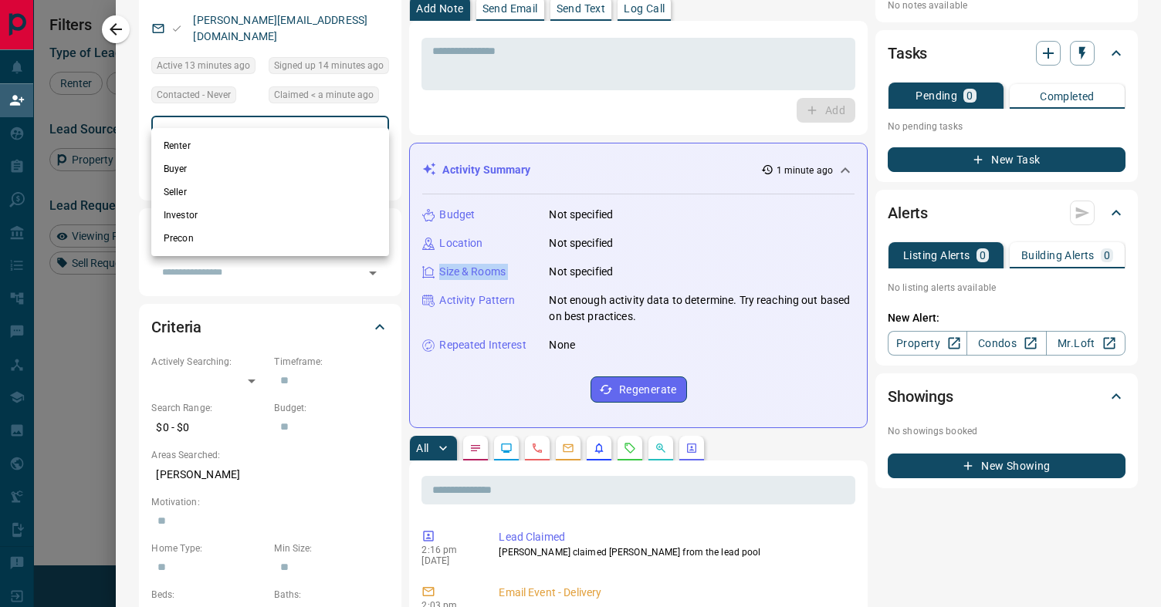
click at [305, 124] on body "Lead Transfers Claim Leads My Leads Tasks Opportunities Deals Campaigns Automat…" at bounding box center [580, 258] width 1161 height 517
drag, startPoint x: 232, startPoint y: 280, endPoint x: 259, endPoint y: 259, distance: 34.6
click at [232, 281] on div at bounding box center [580, 303] width 1161 height 607
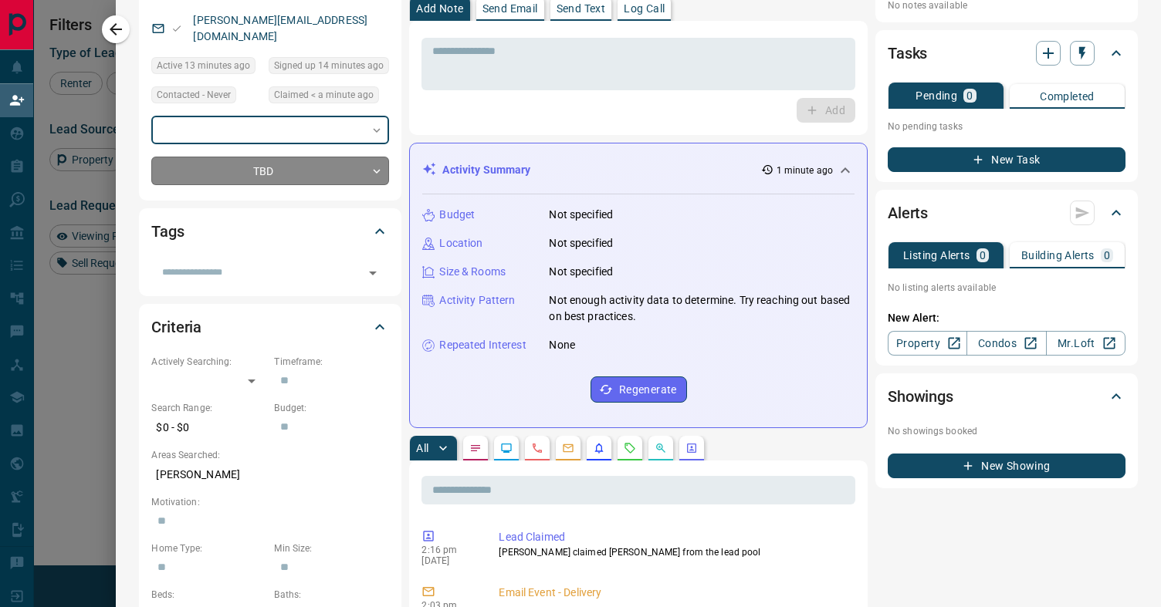
click at [297, 154] on body "Lead Transfers Claim Leads My Leads Tasks Opportunities Deals Campaigns Automat…" at bounding box center [580, 258] width 1161 height 517
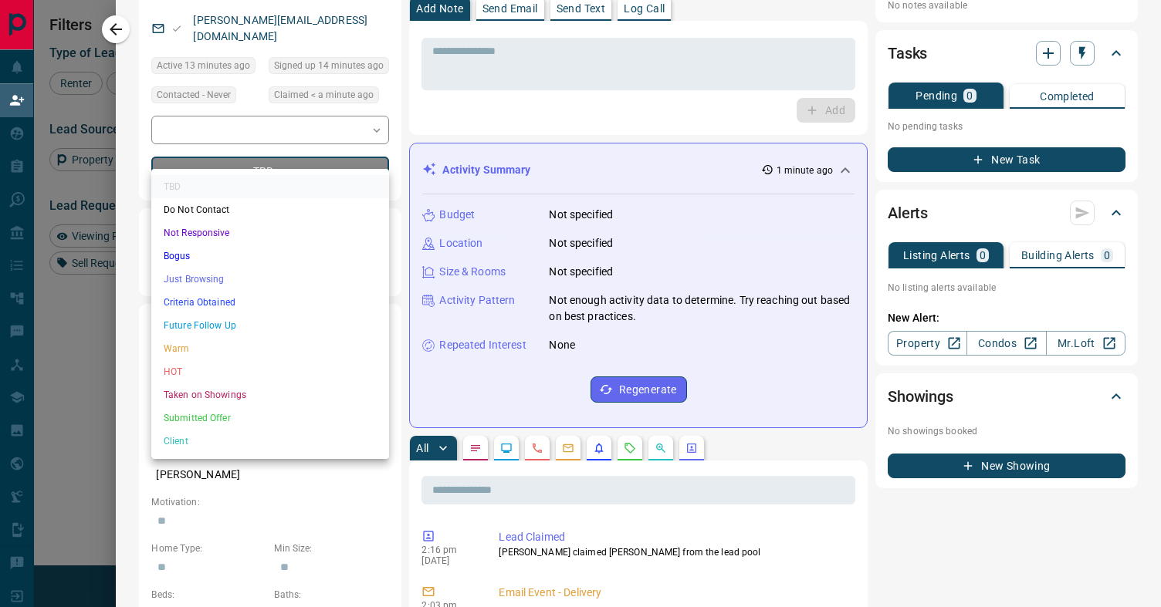
click at [225, 282] on li "Just Browsing" at bounding box center [270, 279] width 238 height 23
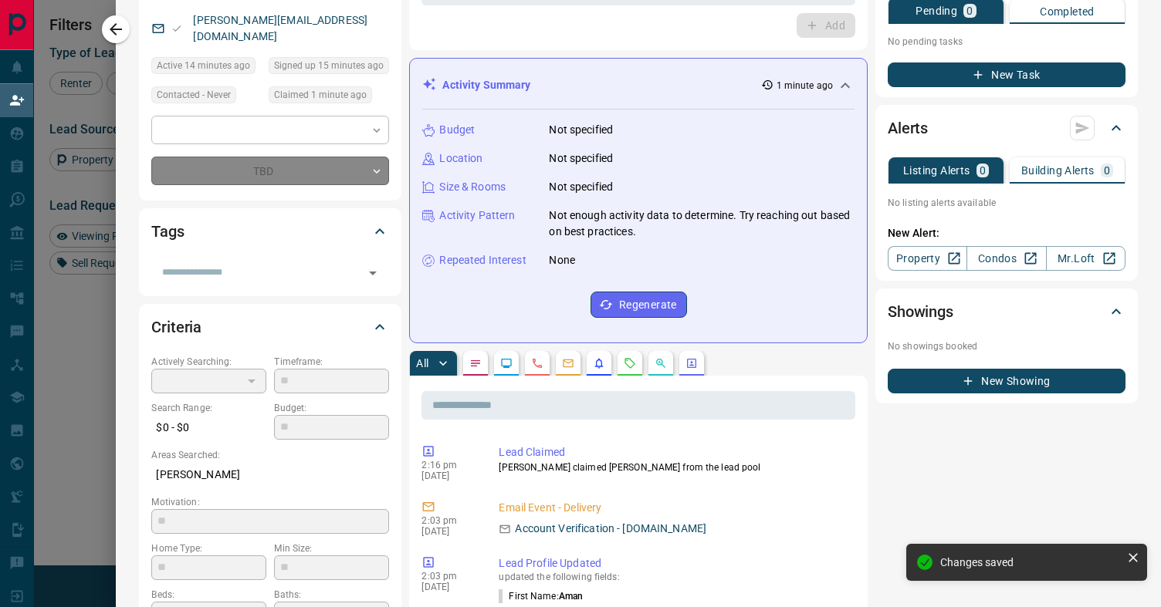
type input "*"
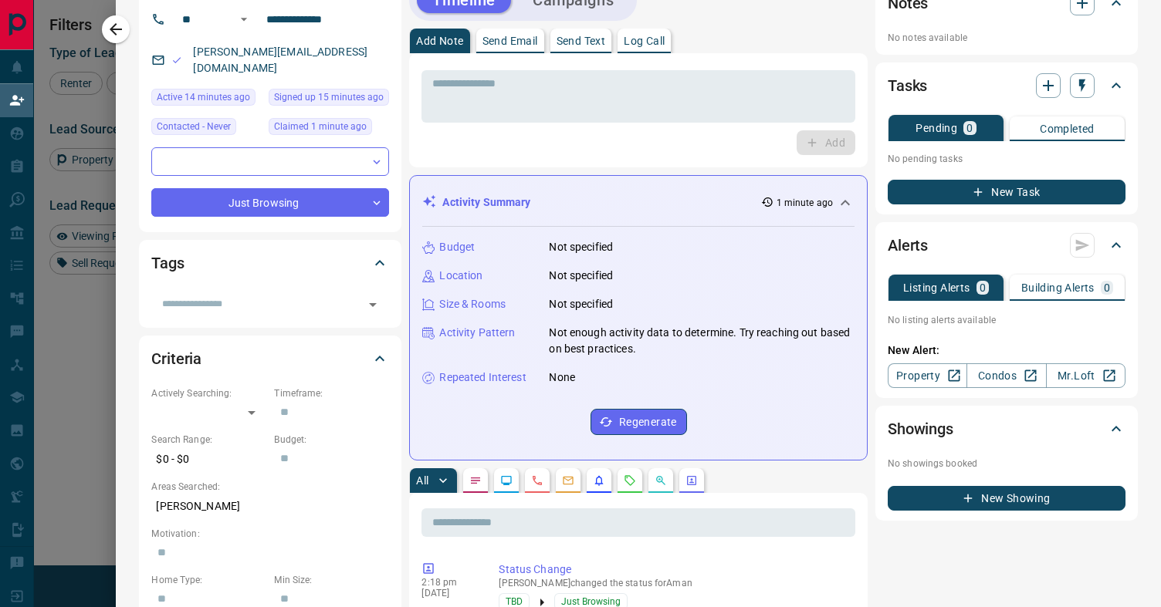
scroll to position [127, 0]
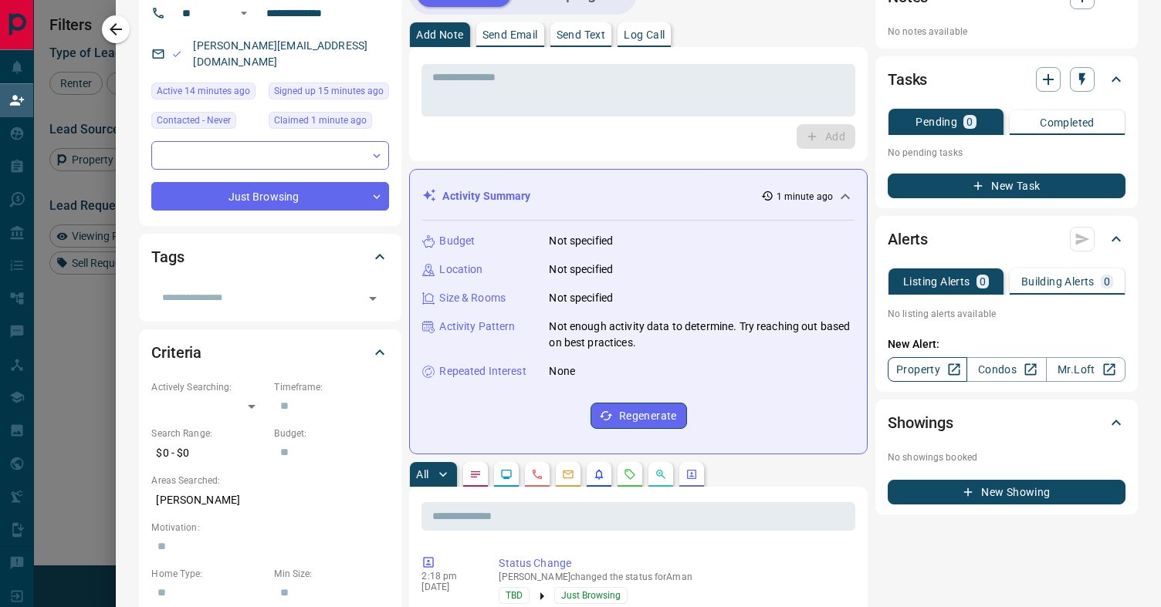
click at [939, 373] on link "Property" at bounding box center [926, 369] width 79 height 25
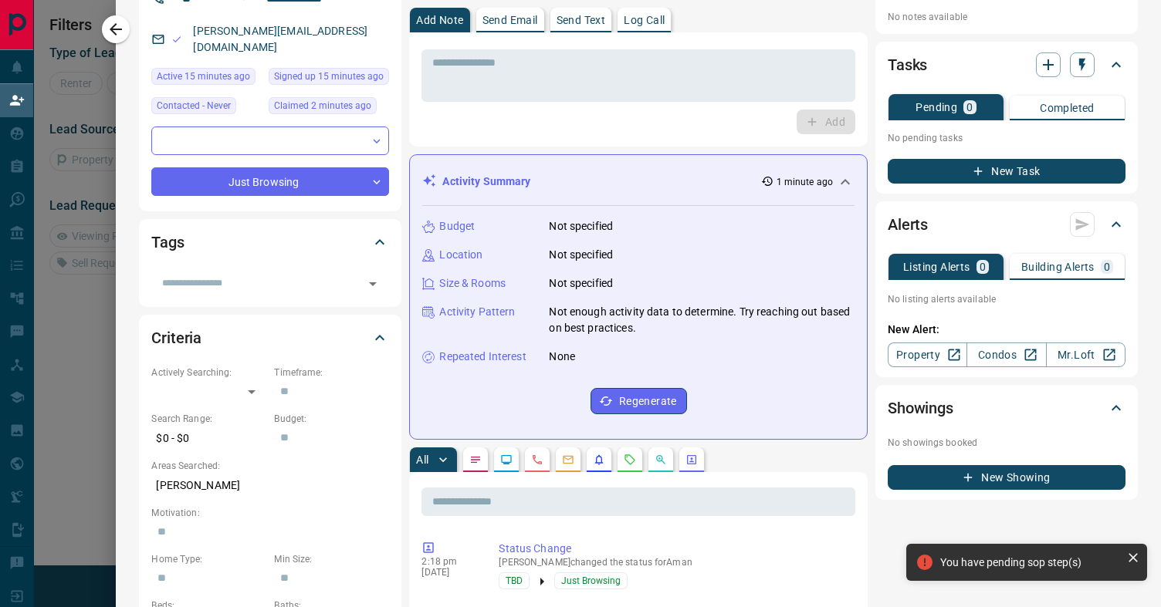
scroll to position [0, 0]
